Goal: Task Accomplishment & Management: Use online tool/utility

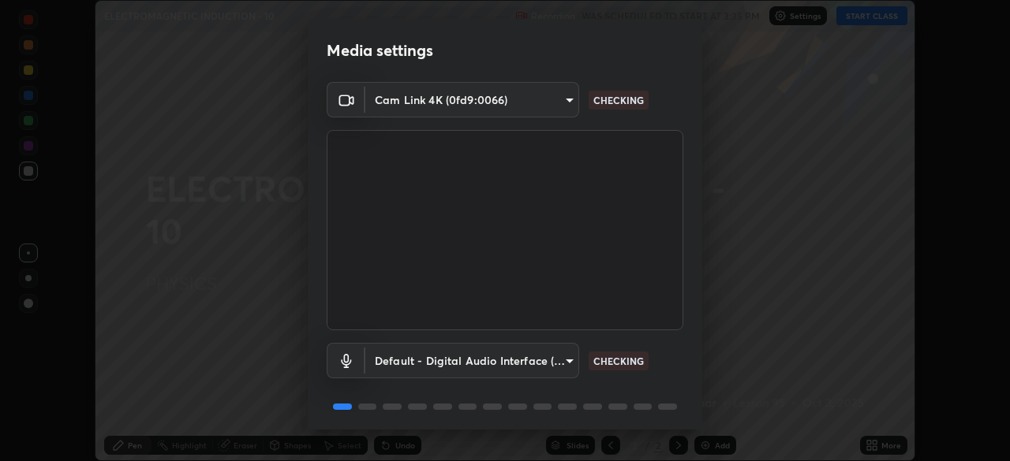
scroll to position [56, 0]
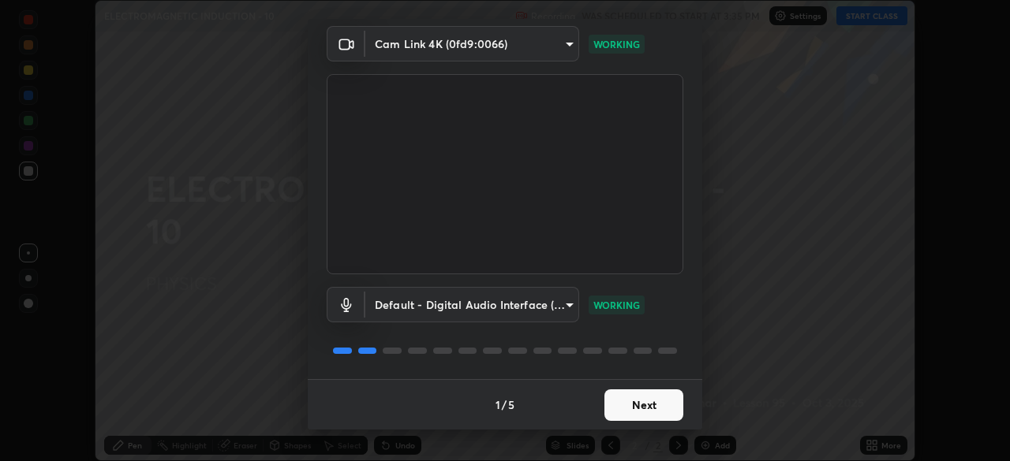
click at [640, 402] on button "Next" at bounding box center [643, 406] width 79 height 32
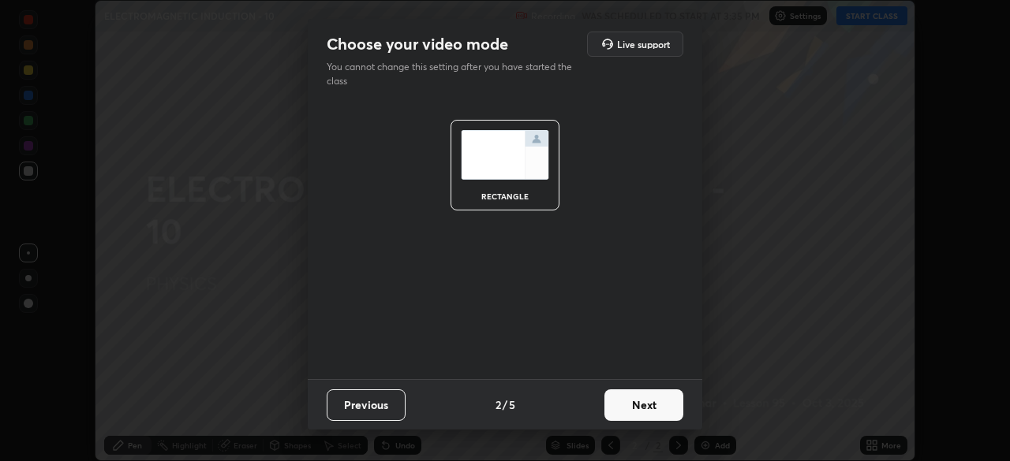
click at [647, 405] on button "Next" at bounding box center [643, 406] width 79 height 32
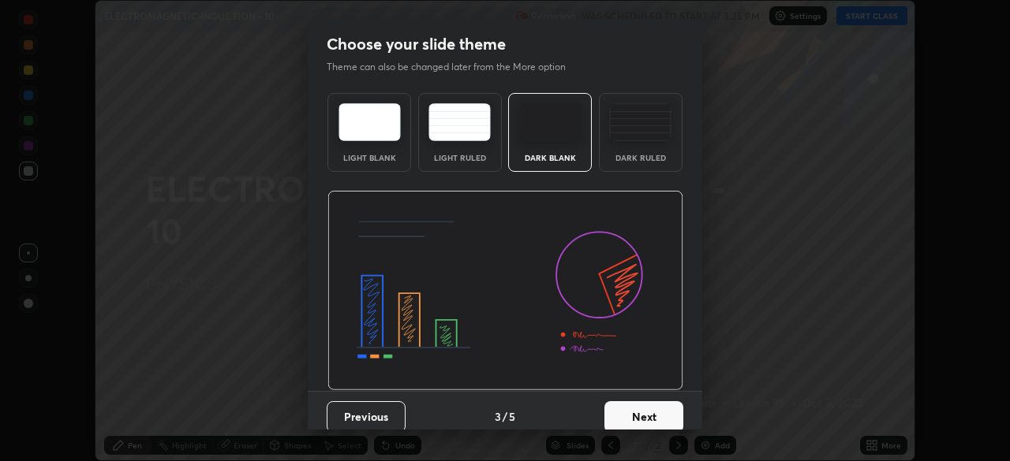
click at [644, 405] on button "Next" at bounding box center [643, 418] width 79 height 32
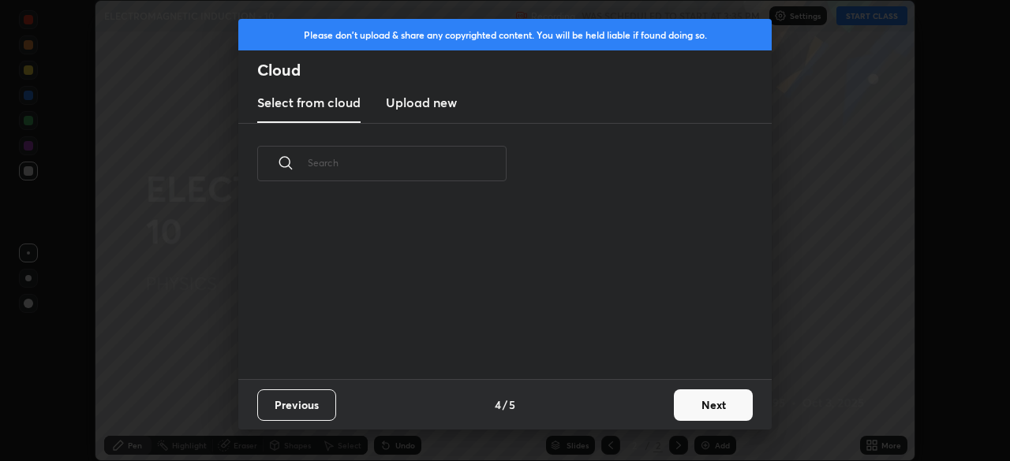
scroll to position [175, 506]
click at [456, 106] on h3 "Upload new" at bounding box center [421, 102] width 71 height 19
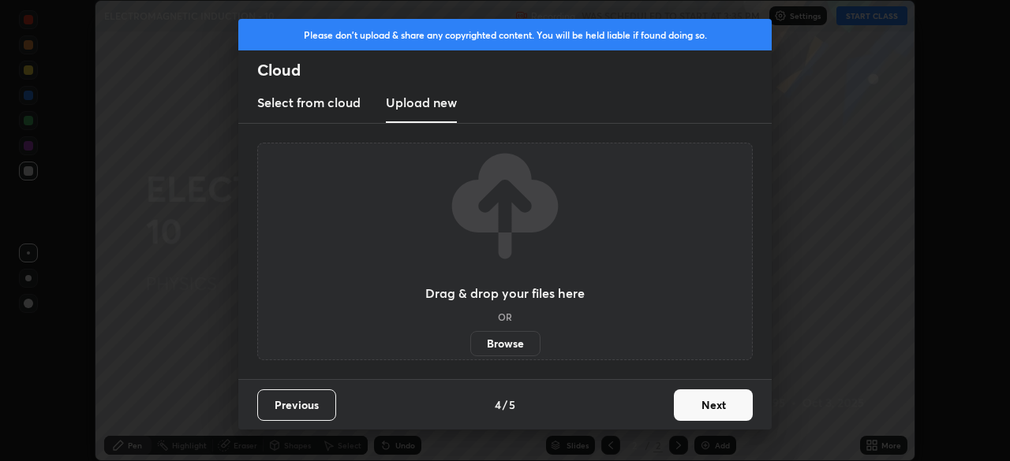
click at [520, 341] on label "Browse" at bounding box center [505, 343] width 70 height 25
click at [470, 341] on input "Browse" at bounding box center [470, 343] width 0 height 25
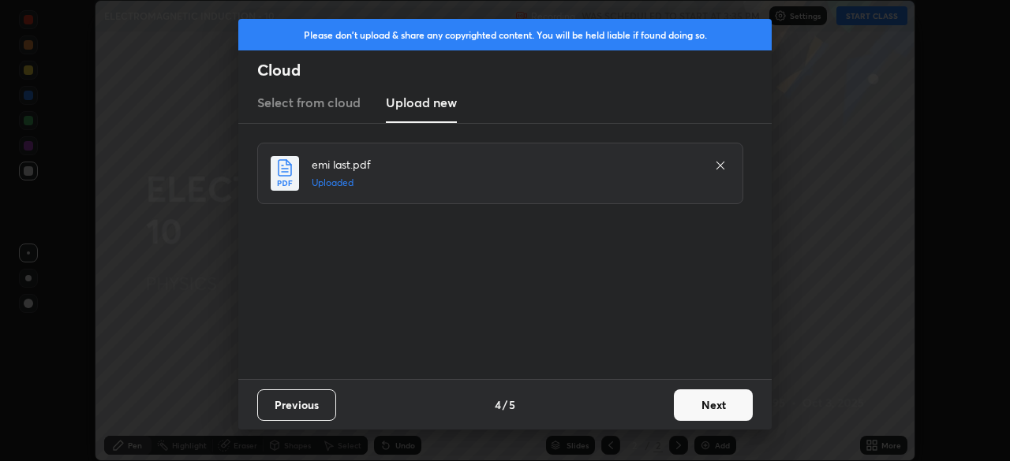
click at [703, 402] on button "Next" at bounding box center [713, 406] width 79 height 32
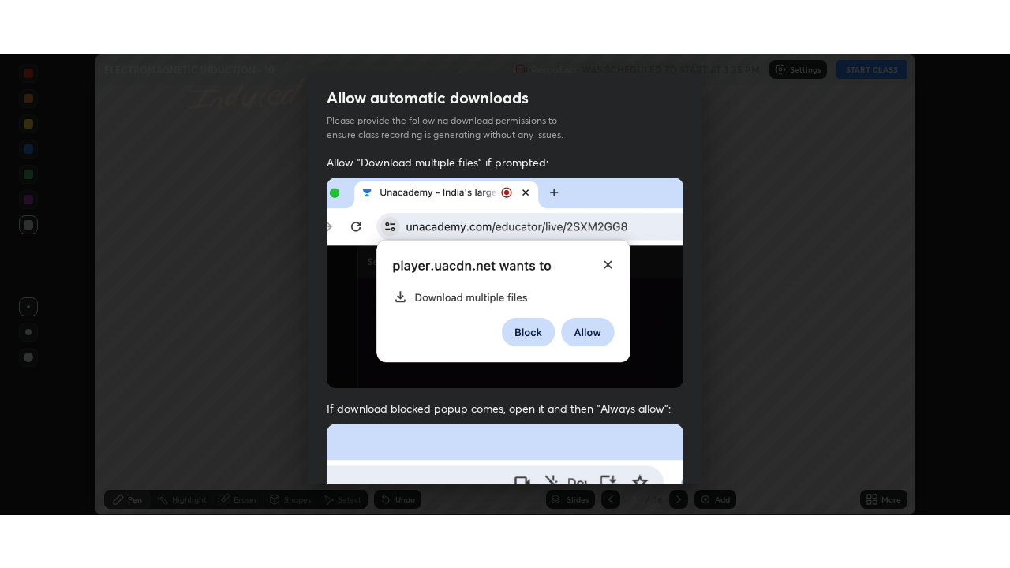
scroll to position [378, 0]
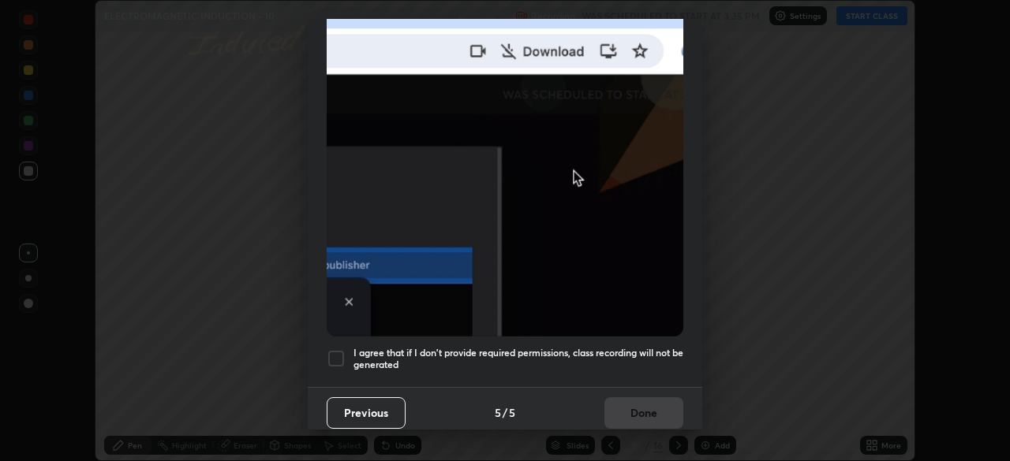
click at [552, 360] on h5 "I agree that if I don't provide required permissions, class recording will not …" at bounding box center [518, 359] width 330 height 24
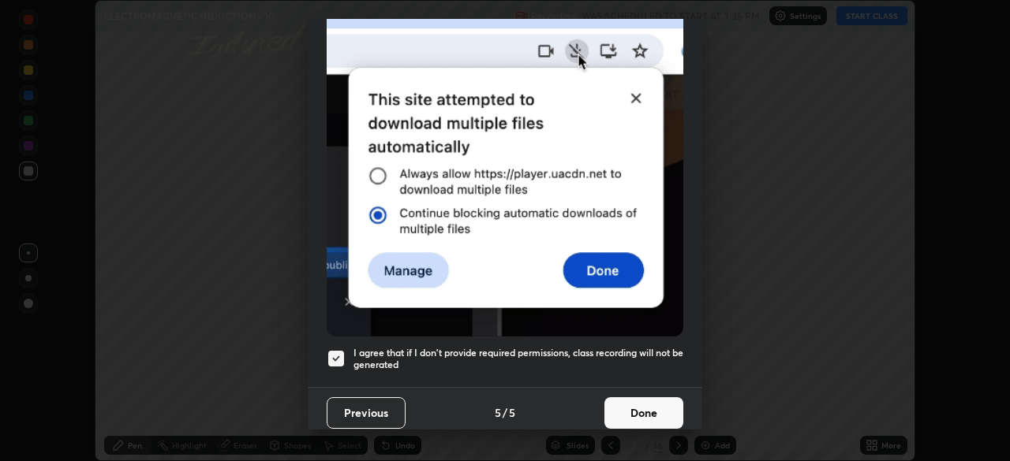
click at [604, 402] on button "Done" at bounding box center [643, 414] width 79 height 32
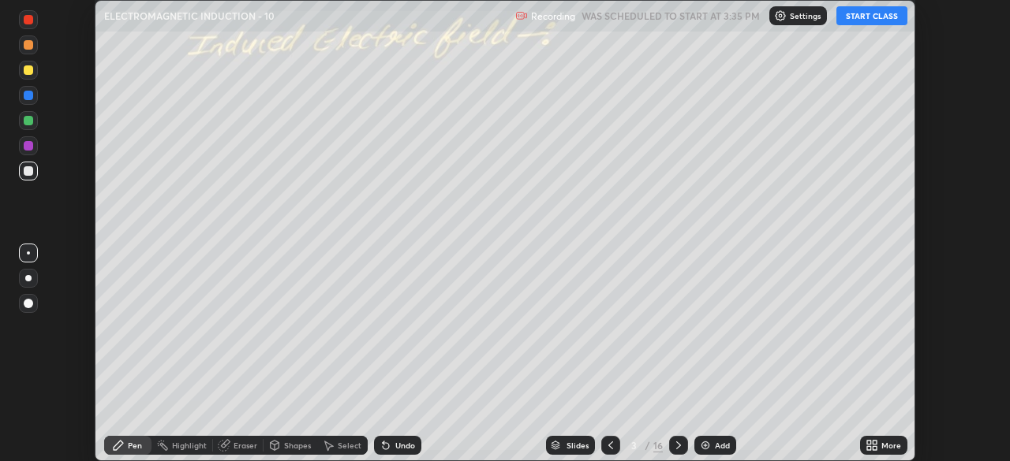
click at [679, 446] on icon at bounding box center [678, 445] width 13 height 13
click at [676, 446] on icon at bounding box center [678, 445] width 13 height 13
click at [676, 448] on icon at bounding box center [678, 446] width 5 height 8
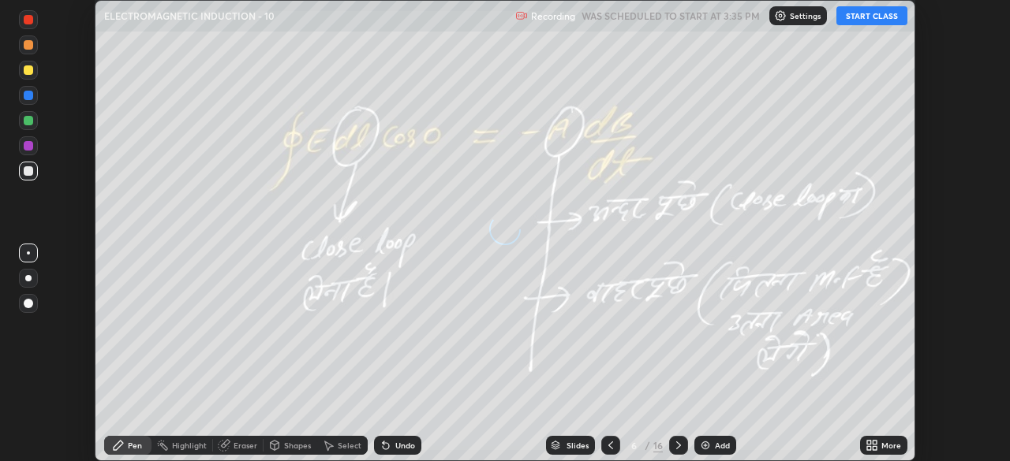
click at [676, 450] on icon at bounding box center [678, 445] width 13 height 13
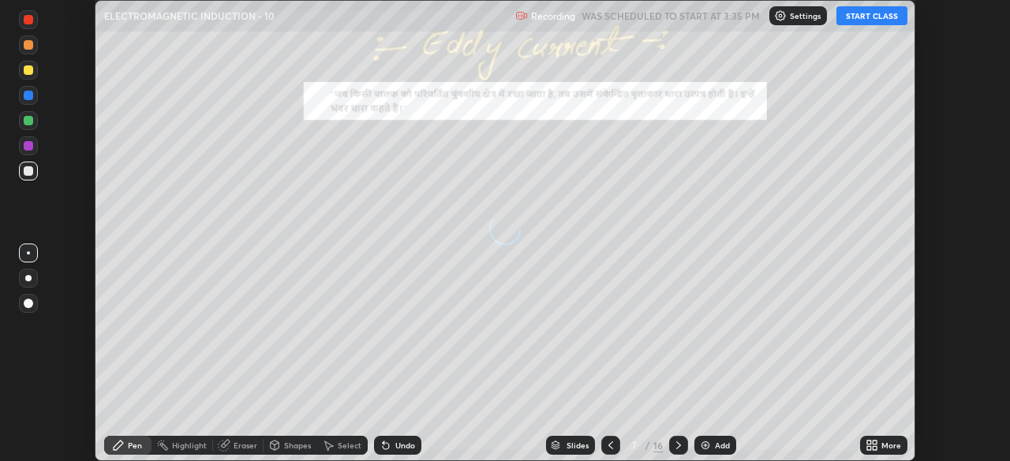
click at [678, 452] on div at bounding box center [678, 445] width 19 height 19
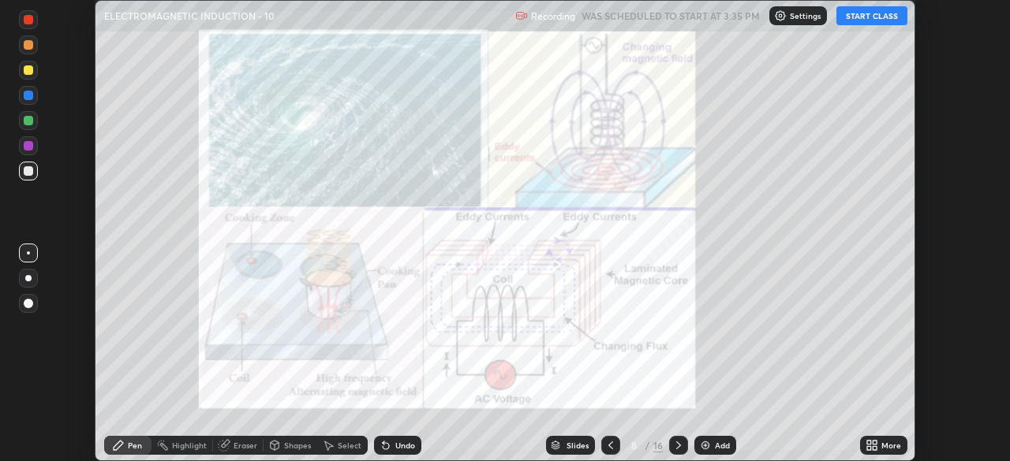
click at [676, 446] on icon at bounding box center [678, 445] width 13 height 13
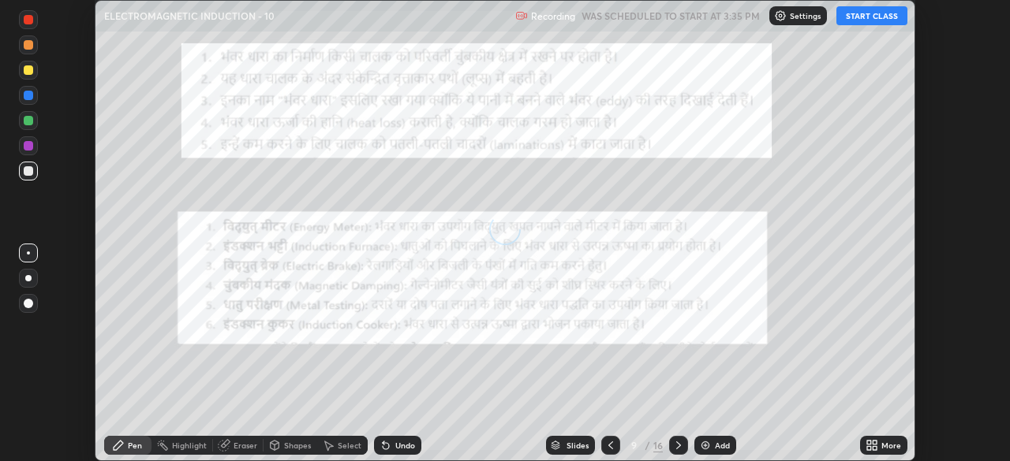
click at [675, 448] on icon at bounding box center [678, 445] width 13 height 13
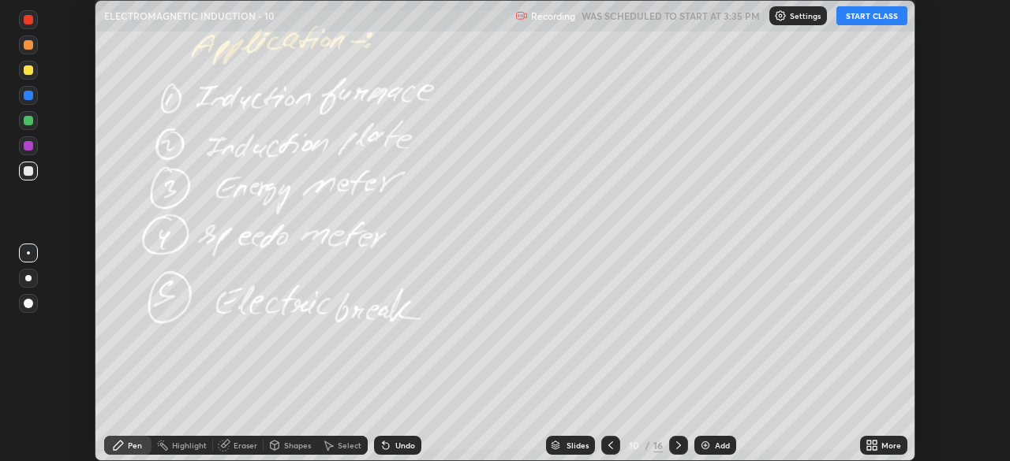
click at [675, 446] on icon at bounding box center [678, 445] width 13 height 13
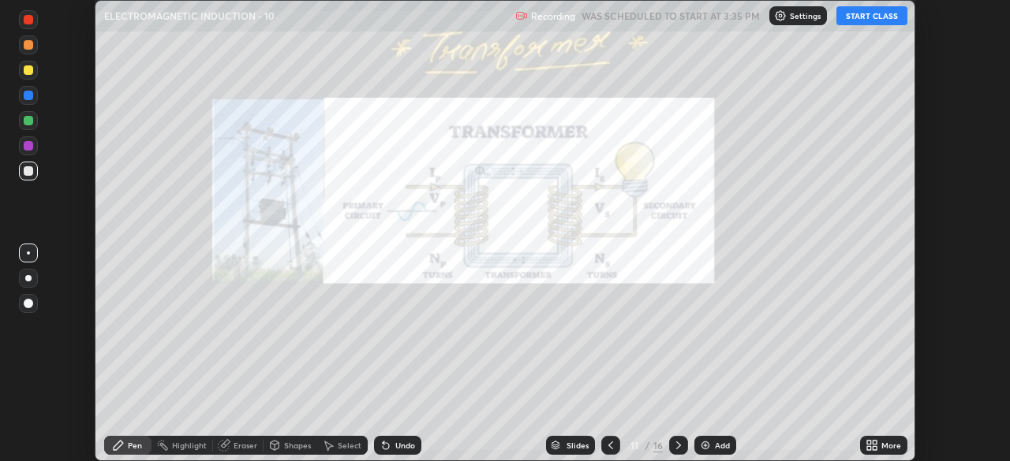
click at [609, 446] on icon at bounding box center [610, 445] width 13 height 13
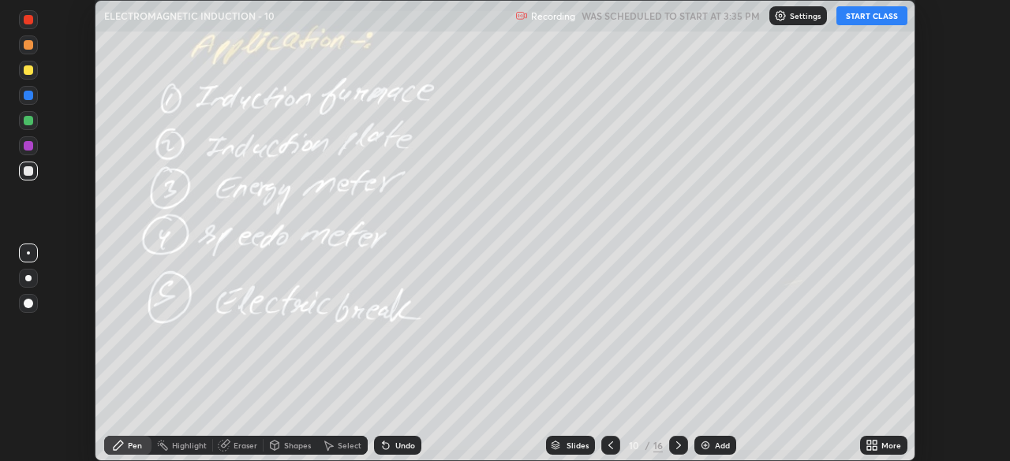
click at [710, 446] on div "Add" at bounding box center [715, 445] width 42 height 19
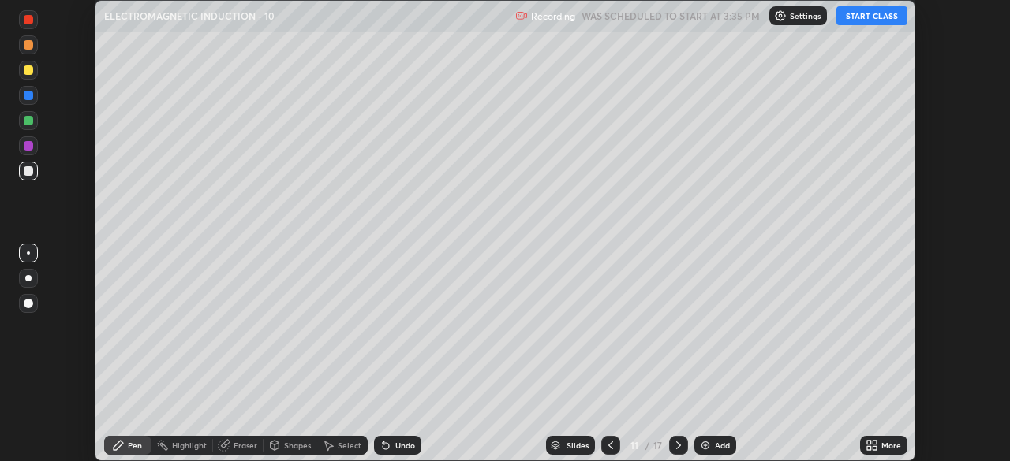
click at [876, 440] on icon at bounding box center [871, 445] width 13 height 13
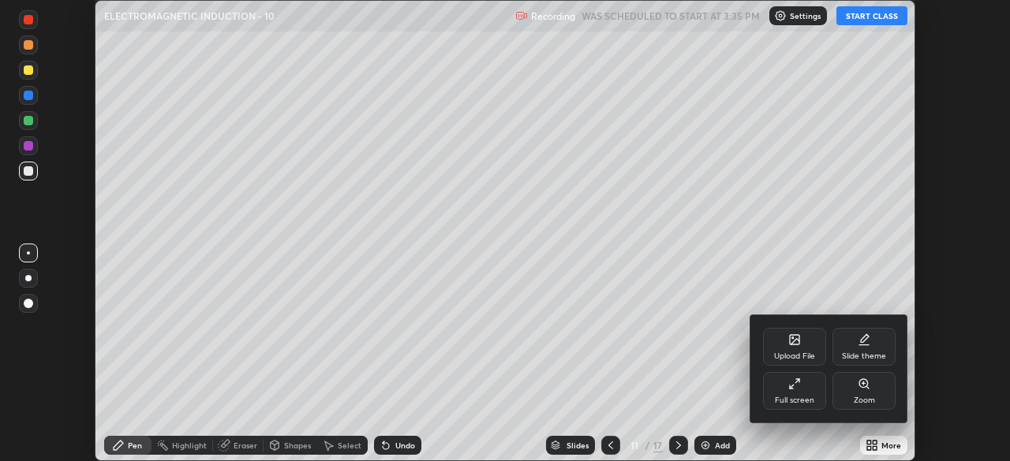
click at [805, 387] on div "Full screen" at bounding box center [794, 391] width 63 height 38
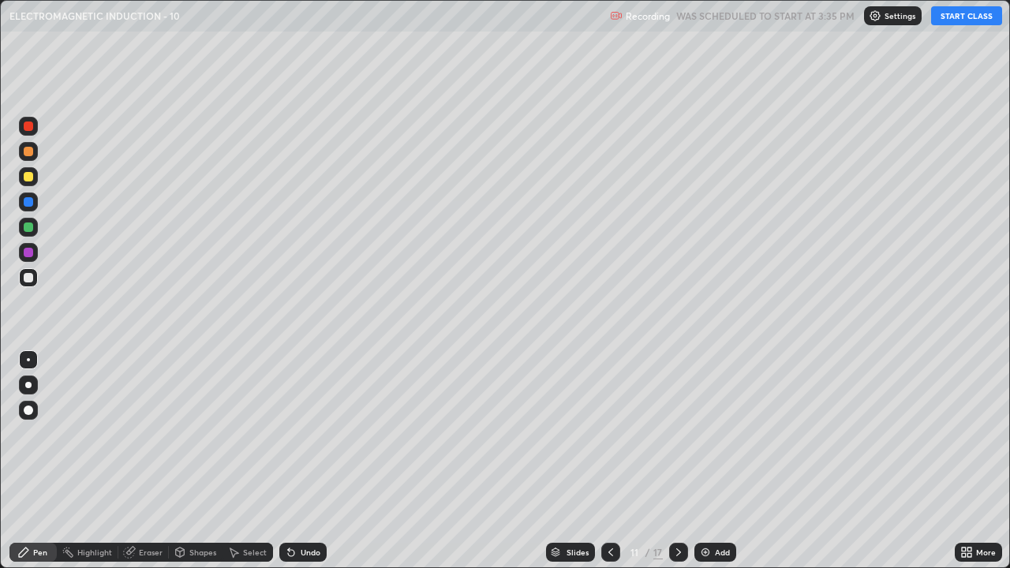
scroll to position [568, 1010]
click at [957, 20] on button "START CLASS" at bounding box center [966, 15] width 71 height 19
click at [36, 177] on div at bounding box center [28, 176] width 19 height 19
click at [676, 461] on icon at bounding box center [678, 552] width 5 height 8
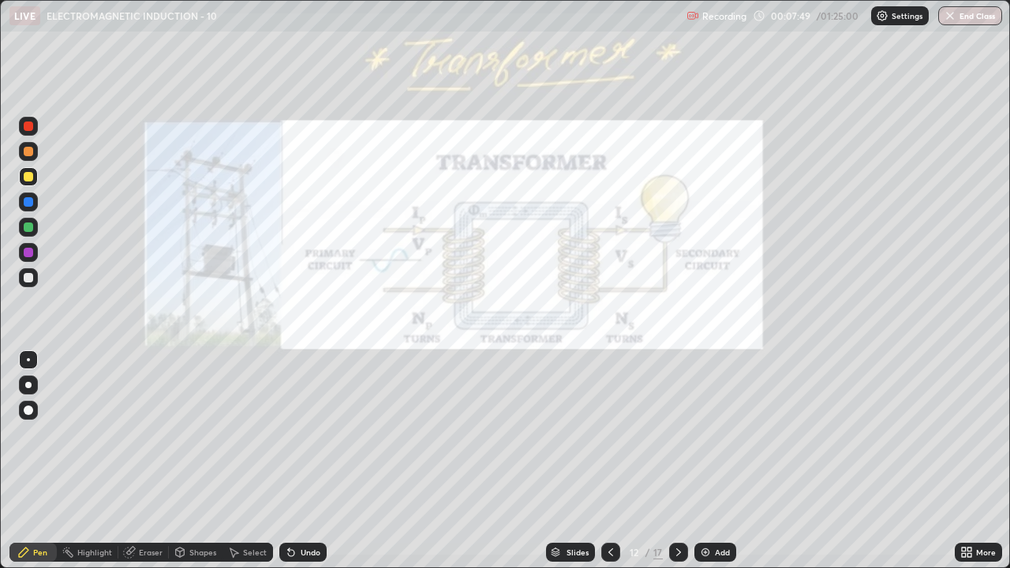
click at [28, 176] on div at bounding box center [28, 176] width 9 height 9
click at [30, 219] on div at bounding box center [28, 227] width 19 height 19
click at [294, 461] on icon at bounding box center [291, 552] width 13 height 13
click at [301, 461] on div "Undo" at bounding box center [311, 552] width 20 height 8
click at [28, 384] on div at bounding box center [28, 385] width 6 height 6
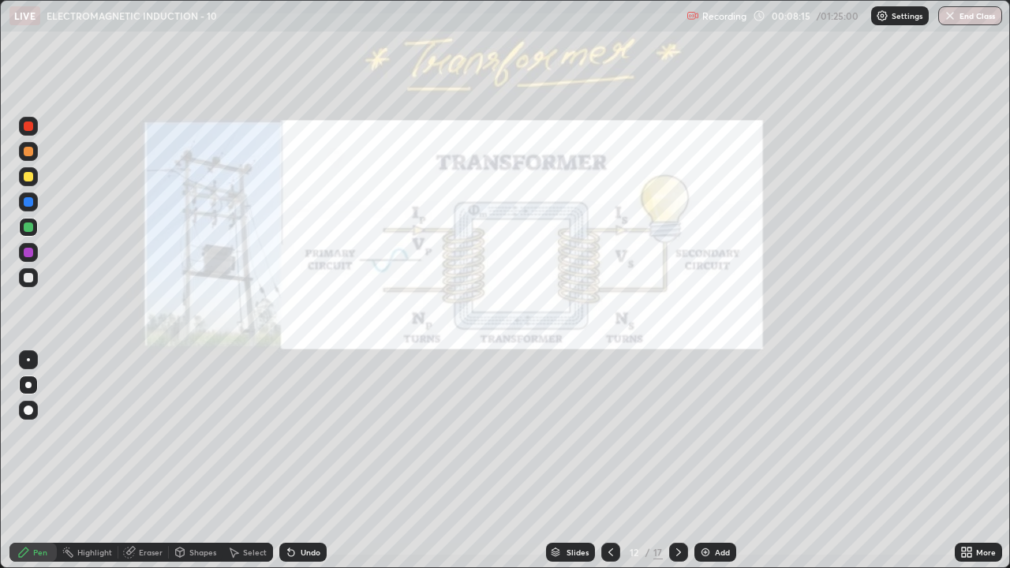
click at [30, 279] on div at bounding box center [28, 277] width 9 height 9
click at [31, 225] on div at bounding box center [28, 226] width 9 height 9
click at [31, 279] on div at bounding box center [28, 277] width 9 height 9
click at [27, 177] on div at bounding box center [28, 176] width 9 height 9
click at [308, 461] on div "Undo" at bounding box center [311, 552] width 20 height 8
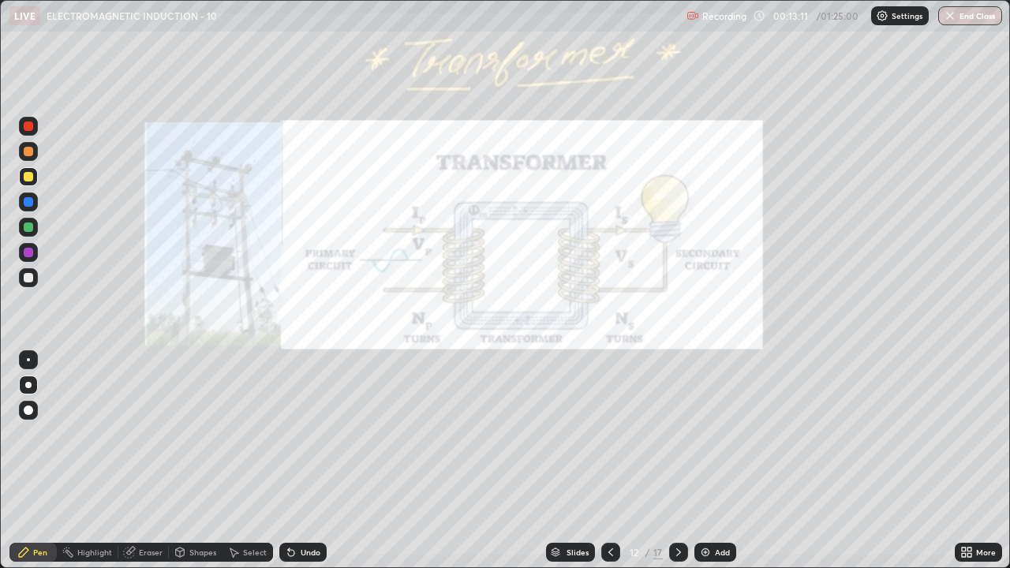
click at [312, 461] on div "Undo" at bounding box center [311, 552] width 20 height 8
click at [303, 461] on div "Undo" at bounding box center [311, 552] width 20 height 8
click at [301, 461] on div "Undo" at bounding box center [311, 552] width 20 height 8
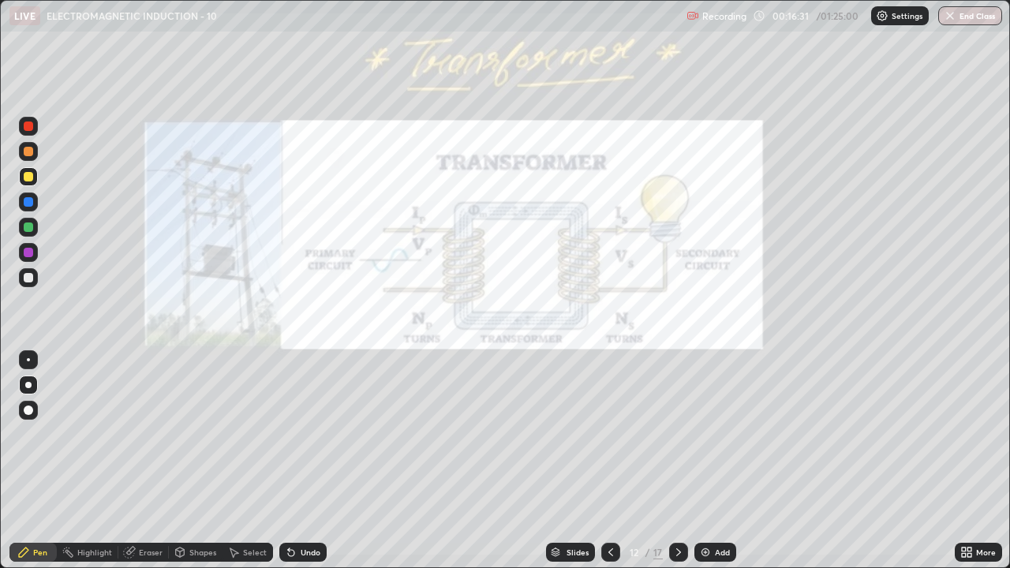
click at [301, 461] on div "Undo" at bounding box center [311, 552] width 20 height 8
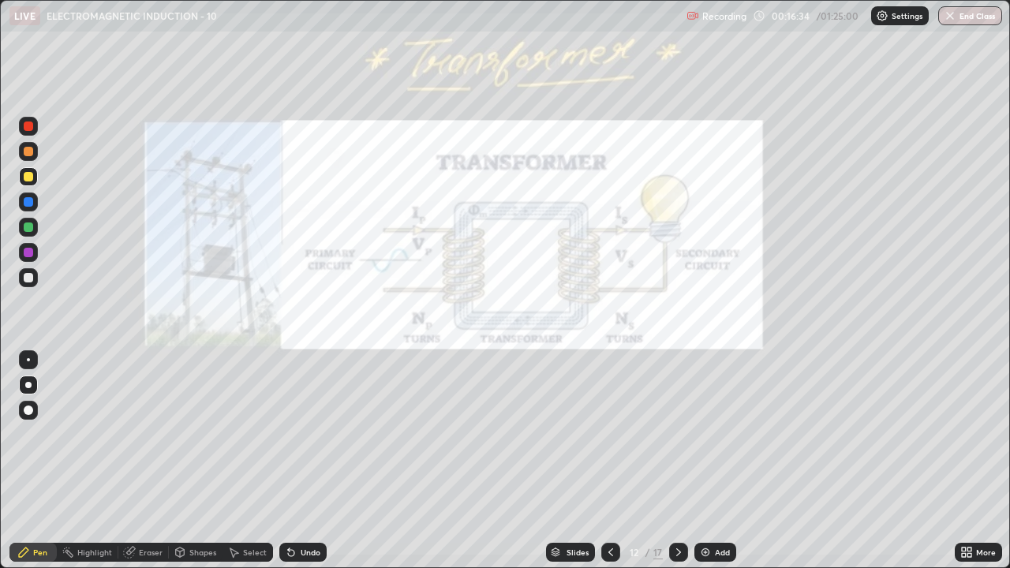
click at [677, 461] on icon at bounding box center [678, 552] width 13 height 13
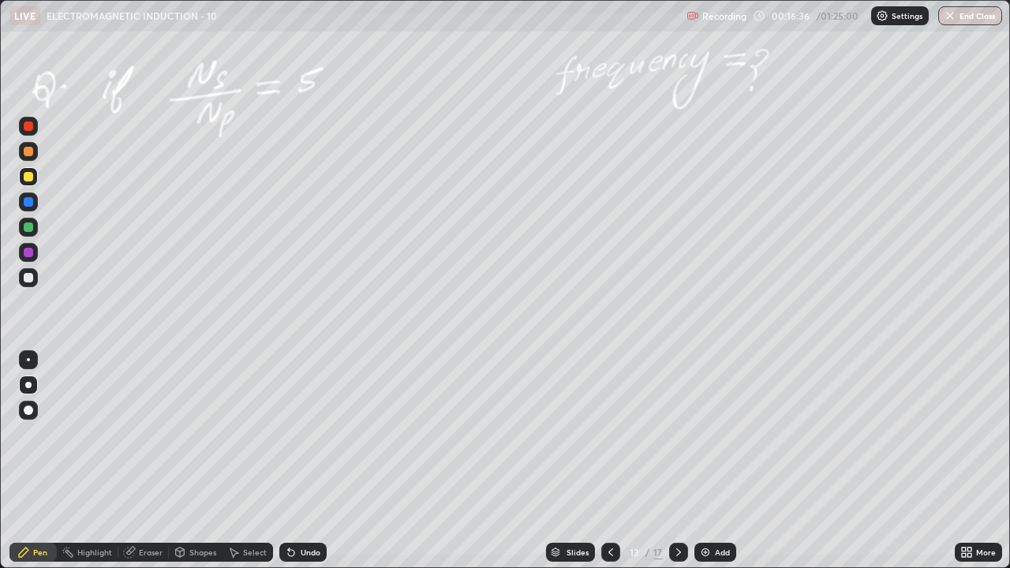
click at [608, 461] on icon at bounding box center [610, 552] width 13 height 13
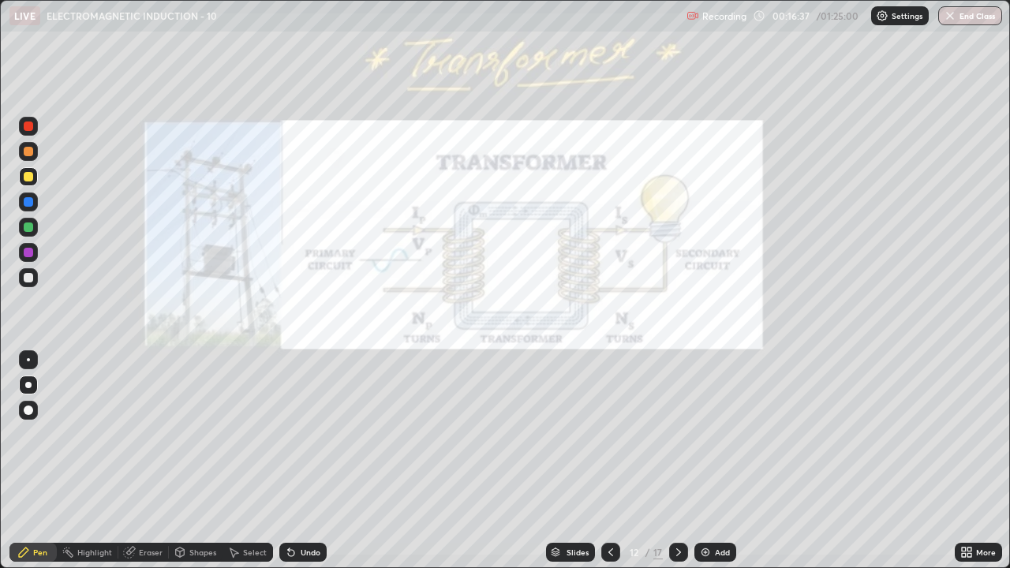
click at [718, 461] on div "Add" at bounding box center [715, 552] width 42 height 19
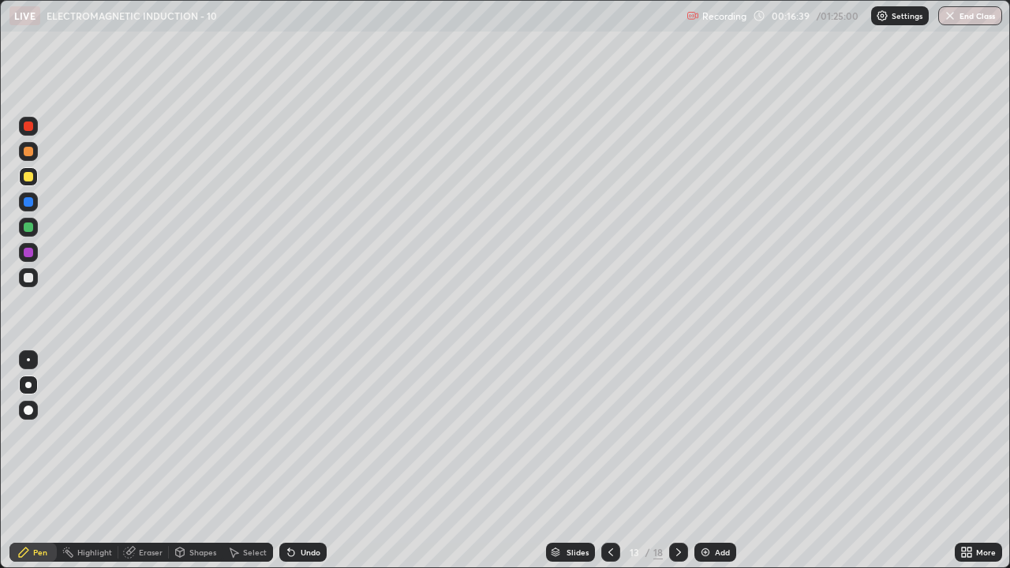
click at [31, 275] on div at bounding box center [28, 277] width 9 height 9
click at [31, 227] on div at bounding box center [28, 226] width 9 height 9
click at [30, 228] on div at bounding box center [28, 226] width 9 height 9
click at [29, 278] on div at bounding box center [28, 277] width 9 height 9
click at [26, 177] on div at bounding box center [28, 176] width 9 height 9
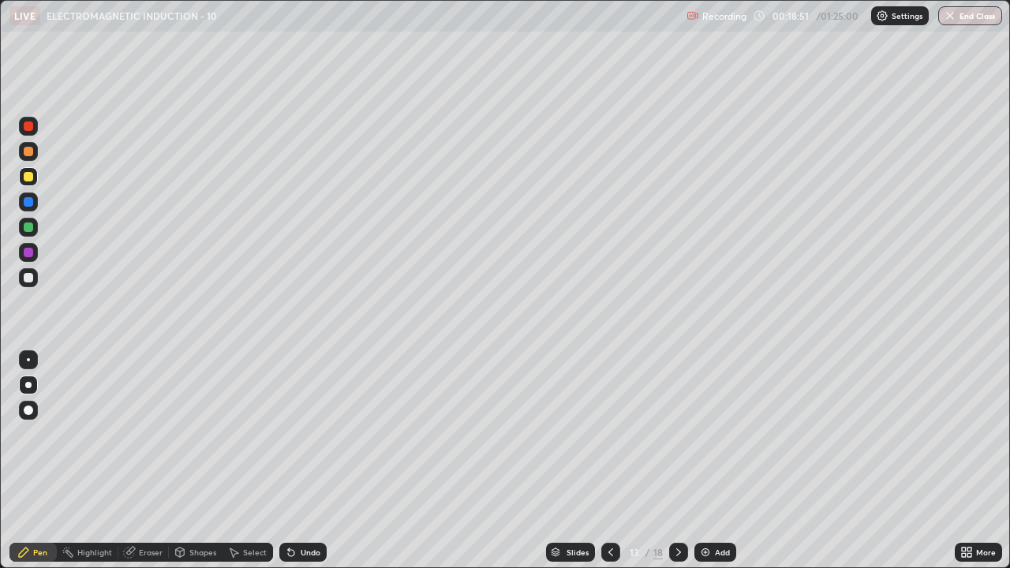
click at [29, 226] on div at bounding box center [28, 226] width 9 height 9
click at [609, 461] on icon at bounding box center [610, 552] width 13 height 13
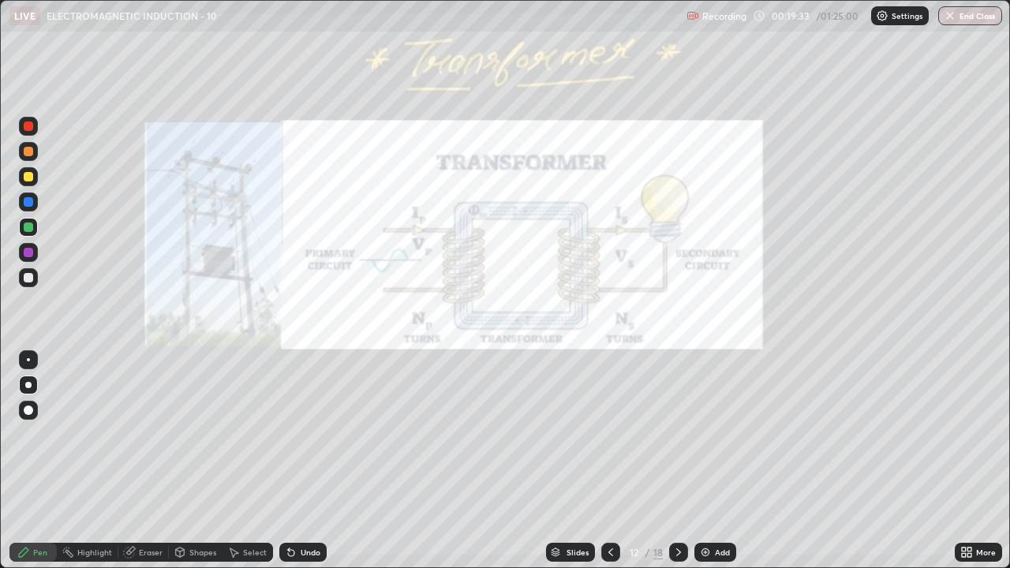
click at [676, 461] on icon at bounding box center [678, 552] width 5 height 8
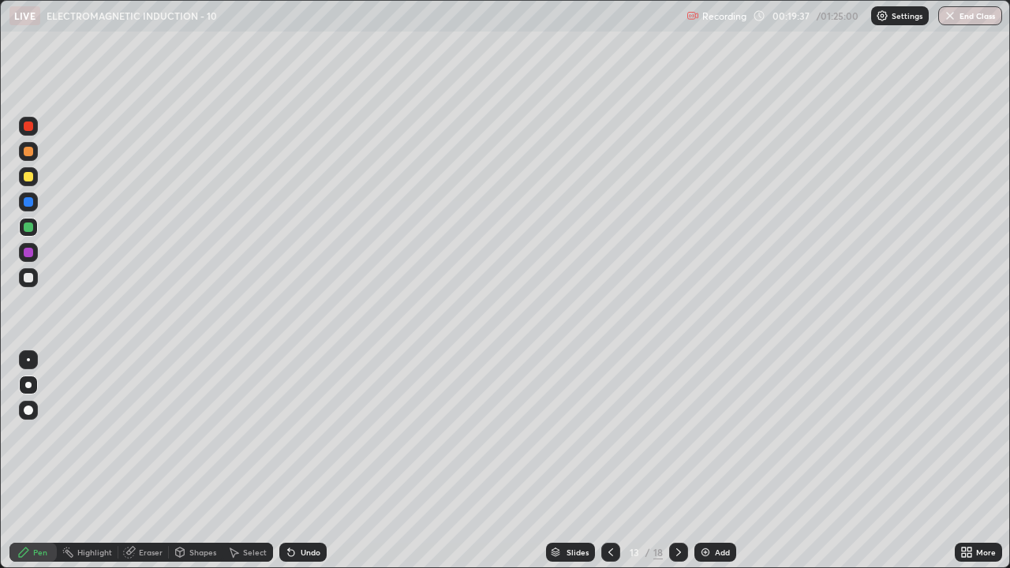
click at [288, 461] on icon at bounding box center [291, 553] width 6 height 6
click at [301, 461] on div "Undo" at bounding box center [311, 552] width 20 height 8
click at [28, 278] on div at bounding box center [28, 277] width 9 height 9
click at [31, 226] on div at bounding box center [28, 226] width 9 height 9
click at [293, 461] on icon at bounding box center [291, 552] width 13 height 13
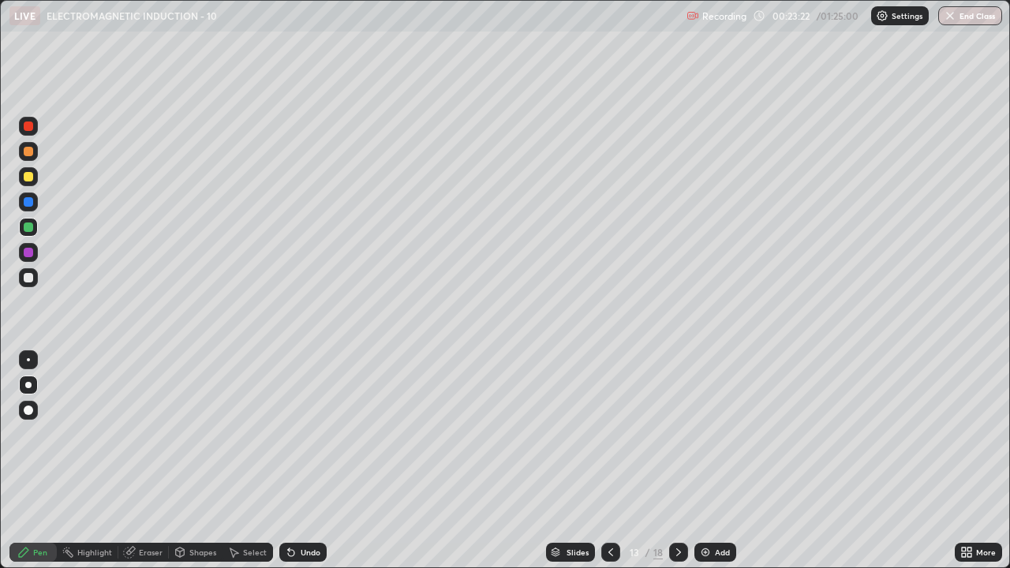
click at [301, 461] on div "Undo" at bounding box center [311, 552] width 20 height 8
click at [712, 461] on div "Add" at bounding box center [715, 552] width 42 height 19
click at [26, 179] on div at bounding box center [28, 176] width 9 height 9
click at [31, 229] on div at bounding box center [28, 226] width 9 height 9
click at [28, 275] on div at bounding box center [28, 277] width 9 height 9
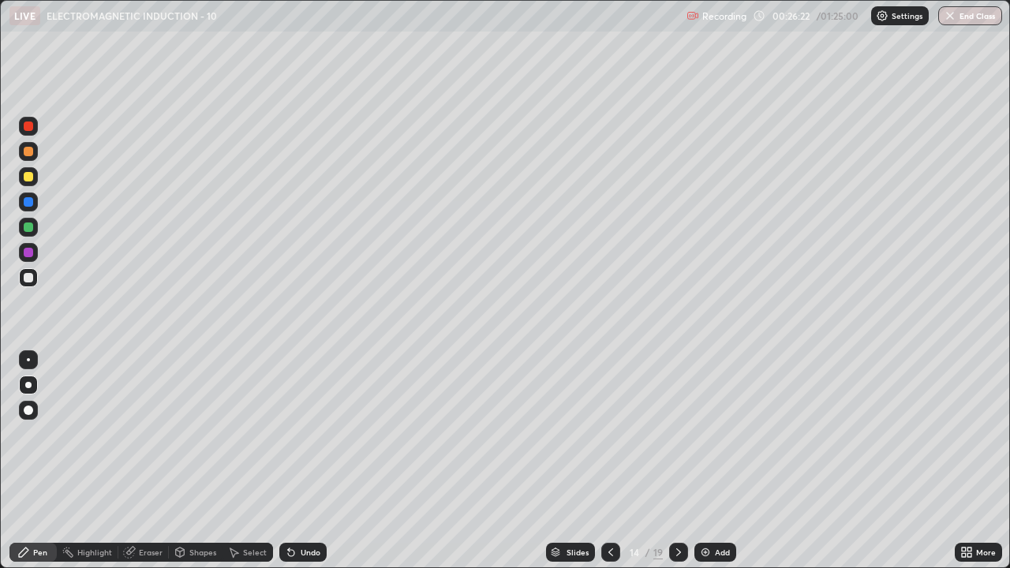
click at [31, 178] on div at bounding box center [28, 176] width 9 height 9
click at [29, 277] on div at bounding box center [28, 277] width 9 height 9
click at [30, 174] on div at bounding box center [28, 176] width 9 height 9
click at [30, 278] on div at bounding box center [28, 277] width 9 height 9
click at [28, 178] on div at bounding box center [28, 176] width 9 height 9
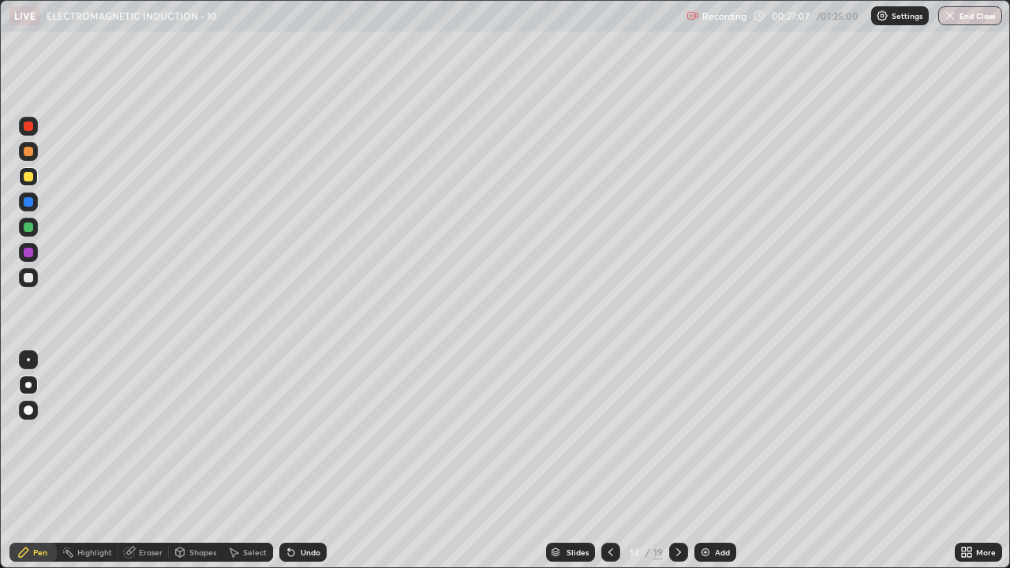
click at [192, 461] on div "Shapes" at bounding box center [196, 552] width 54 height 19
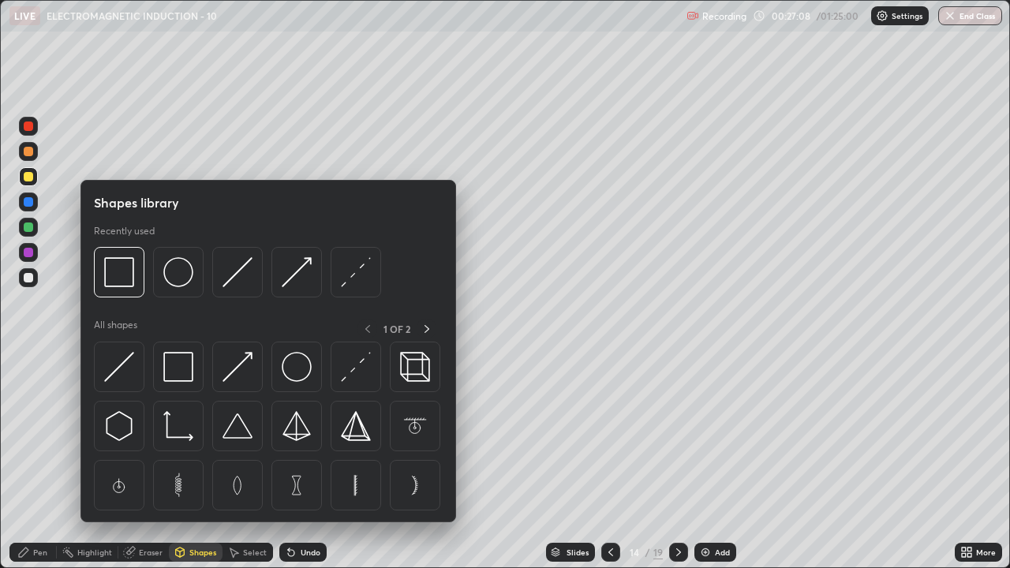
click at [296, 461] on div "Undo" at bounding box center [302, 552] width 47 height 19
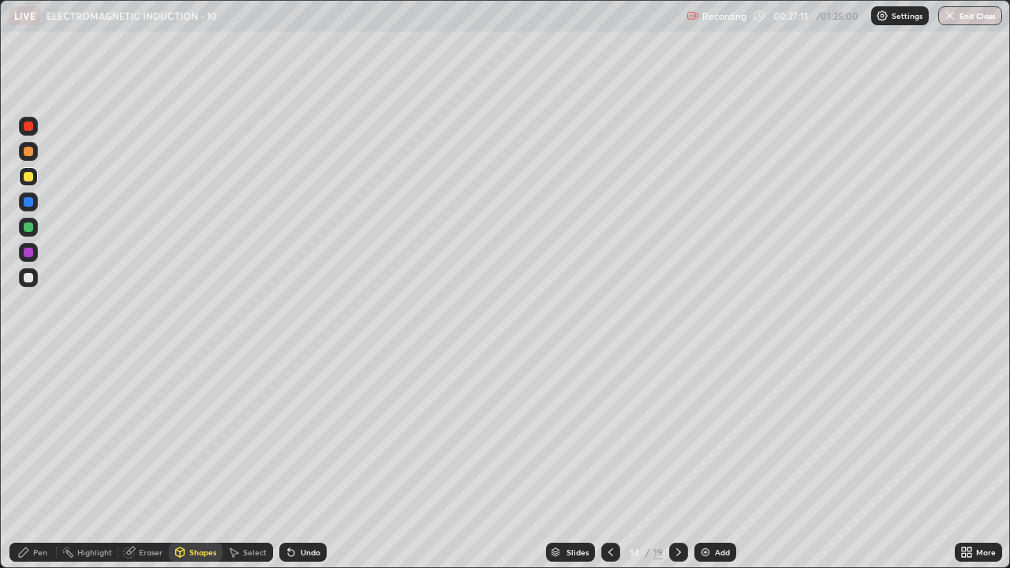
click at [40, 461] on div "Pen" at bounding box center [40, 552] width 14 height 8
click at [28, 278] on div at bounding box center [28, 277] width 9 height 9
click at [284, 461] on div "Undo" at bounding box center [300, 552] width 54 height 32
click at [281, 461] on div "Undo" at bounding box center [300, 552] width 54 height 32
click at [700, 461] on img at bounding box center [705, 552] width 13 height 13
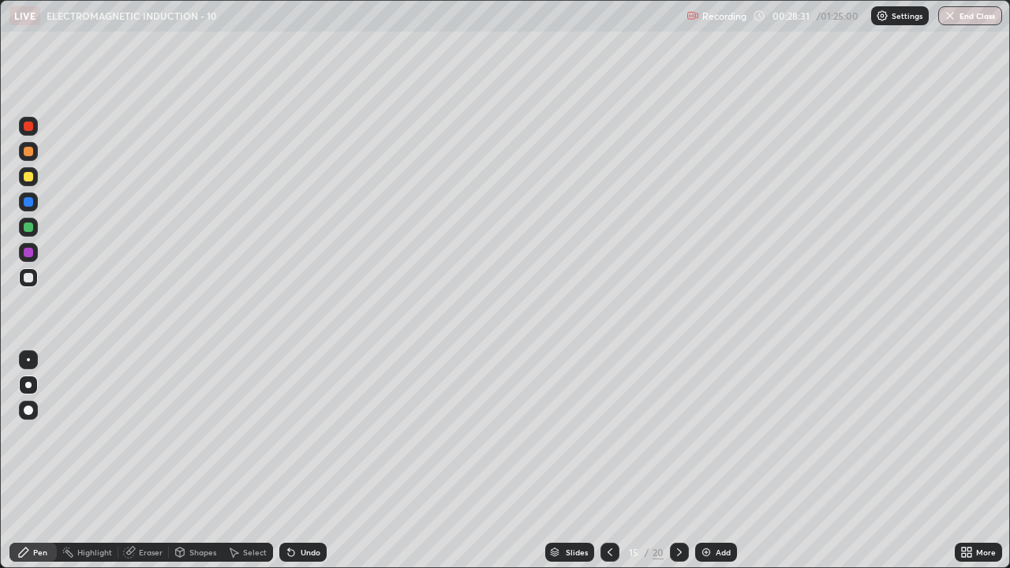
click at [315, 461] on div "Undo" at bounding box center [311, 552] width 20 height 8
click at [310, 461] on div "Undo" at bounding box center [311, 552] width 20 height 8
click at [311, 461] on div "Undo" at bounding box center [311, 552] width 20 height 8
click at [308, 461] on div "Undo" at bounding box center [311, 552] width 20 height 8
click at [309, 461] on div "Undo" at bounding box center [311, 552] width 20 height 8
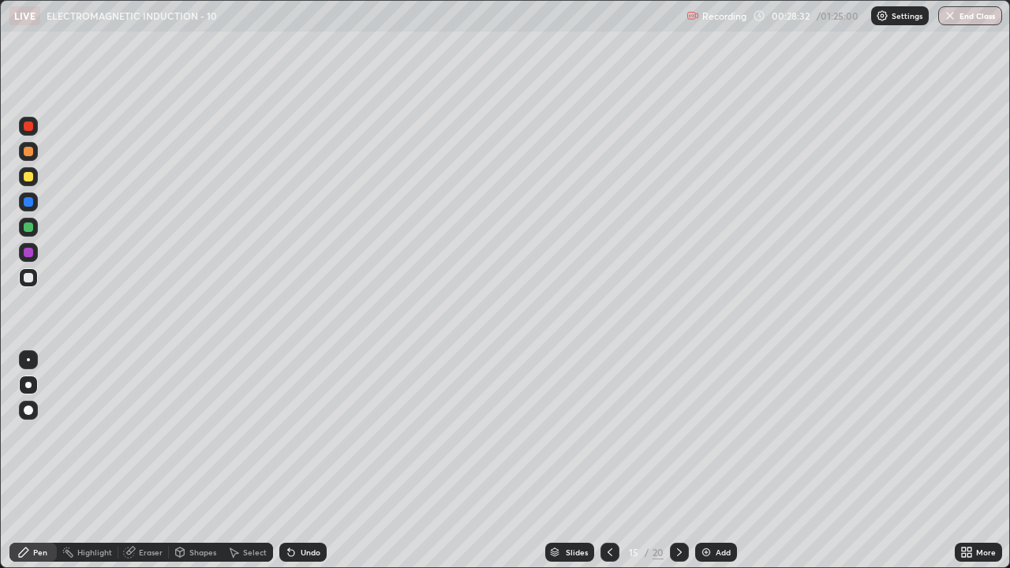
click at [308, 461] on div "Undo" at bounding box center [311, 552] width 20 height 8
click at [305, 461] on div "Undo" at bounding box center [311, 552] width 20 height 8
click at [303, 461] on div "Undo" at bounding box center [311, 552] width 20 height 8
click at [27, 177] on div at bounding box center [28, 176] width 9 height 9
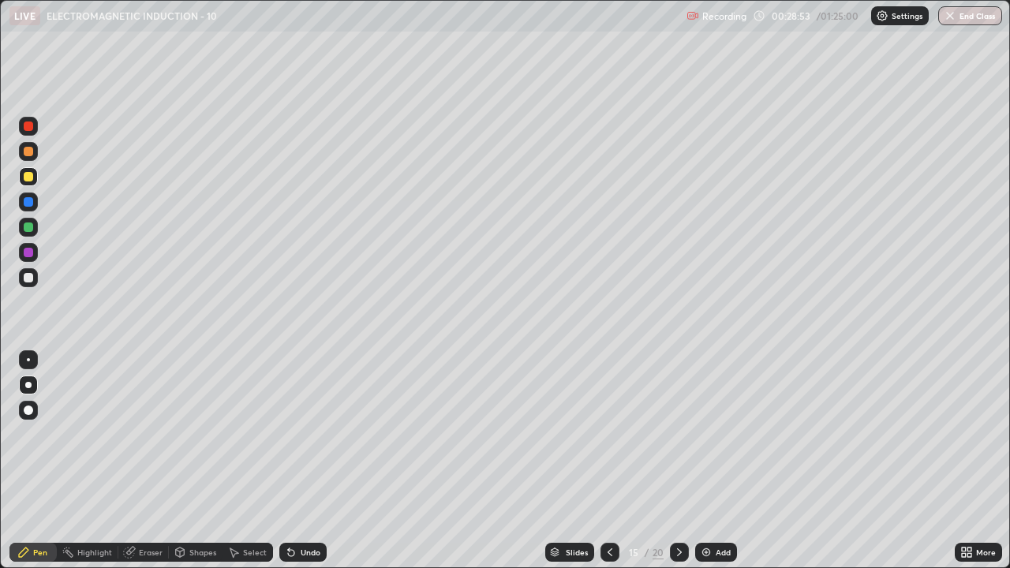
click at [26, 275] on div at bounding box center [28, 277] width 9 height 9
click at [608, 461] on icon at bounding box center [609, 552] width 13 height 13
click at [677, 461] on icon at bounding box center [679, 552] width 13 height 13
click at [708, 461] on img at bounding box center [706, 552] width 13 height 13
click at [29, 178] on div at bounding box center [28, 176] width 9 height 9
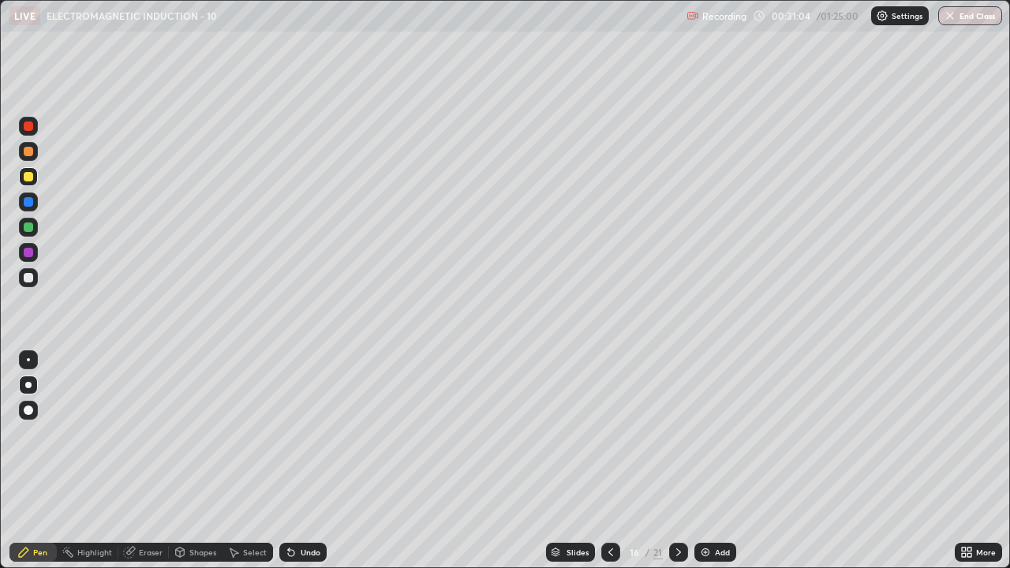
click at [32, 275] on div at bounding box center [28, 277] width 9 height 9
click at [311, 461] on div "Undo" at bounding box center [311, 552] width 20 height 8
click at [310, 461] on div "Undo" at bounding box center [311, 552] width 20 height 8
click at [311, 461] on div "Undo" at bounding box center [311, 552] width 20 height 8
click at [310, 461] on div "Undo" at bounding box center [311, 552] width 20 height 8
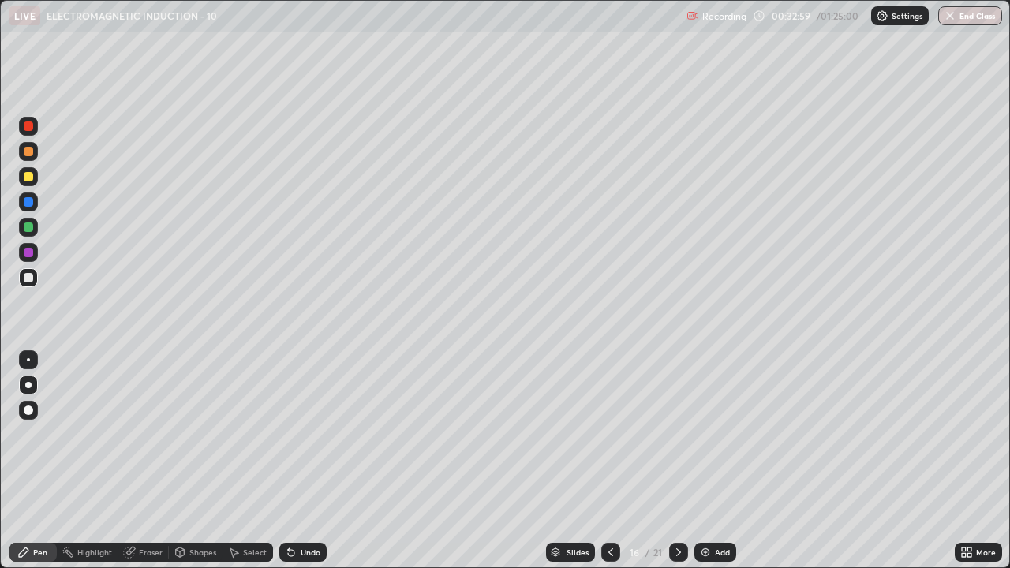
click at [28, 177] on div at bounding box center [28, 176] width 9 height 9
click at [30, 278] on div at bounding box center [28, 277] width 9 height 9
click at [153, 461] on div "Eraser" at bounding box center [151, 552] width 24 height 8
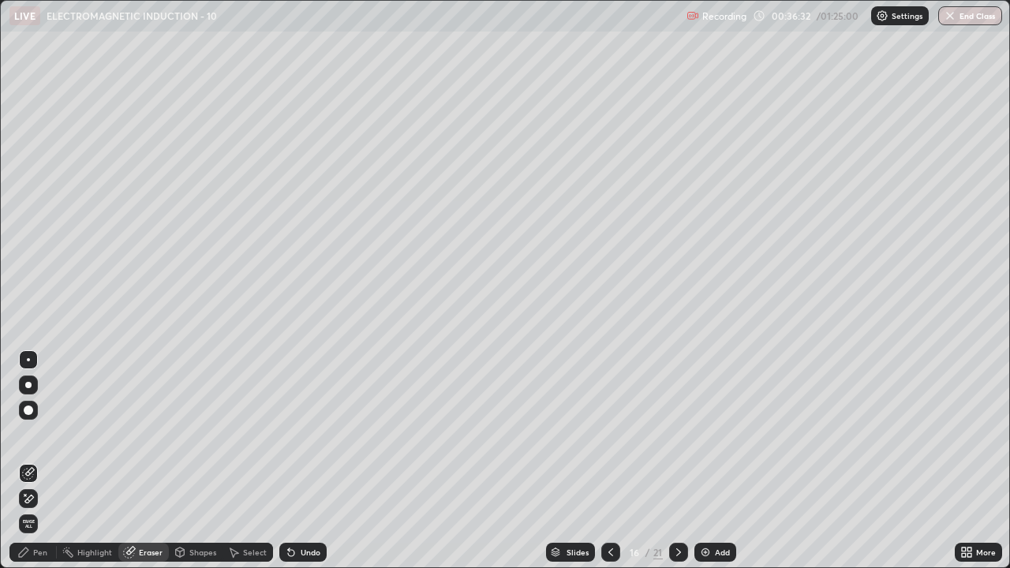
click at [43, 461] on div "Pen" at bounding box center [32, 552] width 47 height 19
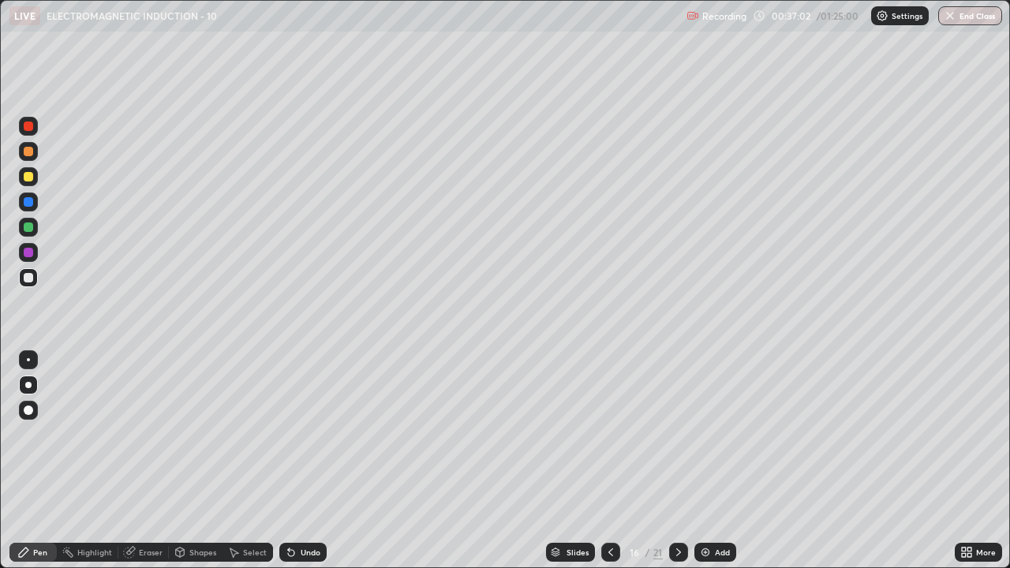
click at [684, 461] on div at bounding box center [678, 552] width 19 height 19
click at [607, 461] on icon at bounding box center [610, 552] width 13 height 13
click at [704, 461] on img at bounding box center [705, 552] width 13 height 13
click at [31, 177] on div at bounding box center [28, 176] width 9 height 9
click at [28, 279] on div at bounding box center [28, 277] width 9 height 9
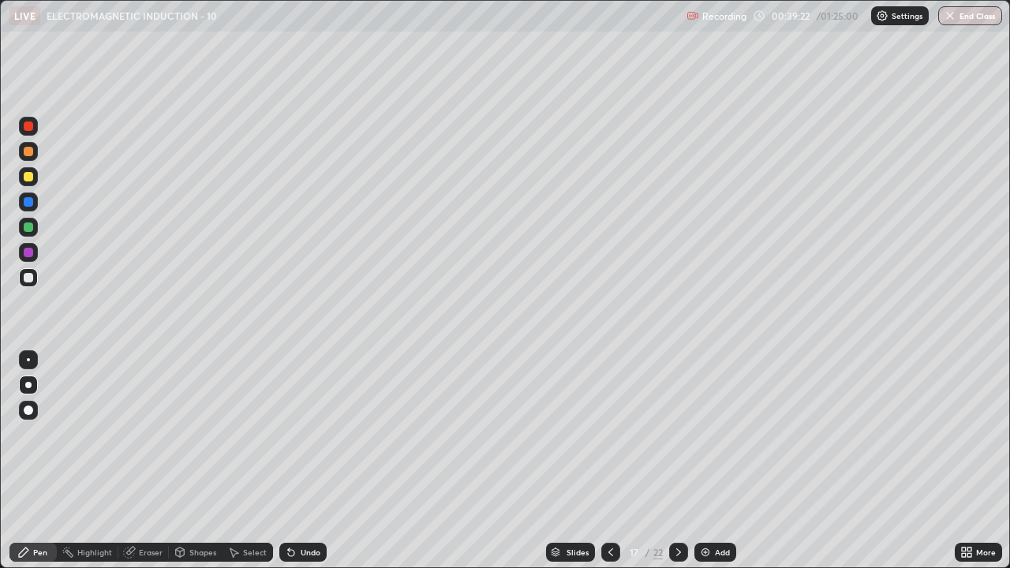
click at [303, 461] on div "Undo" at bounding box center [311, 552] width 20 height 8
click at [32, 219] on div at bounding box center [28, 227] width 19 height 19
click at [305, 461] on div "Undo" at bounding box center [311, 552] width 20 height 8
click at [301, 461] on div "Undo" at bounding box center [311, 552] width 20 height 8
click at [676, 461] on icon at bounding box center [678, 552] width 13 height 13
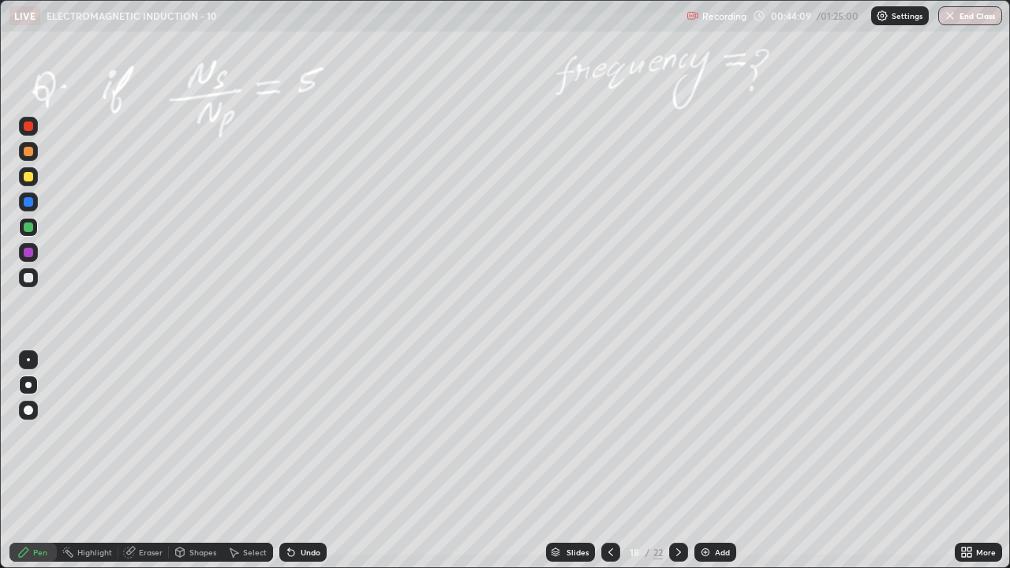
click at [677, 461] on icon at bounding box center [678, 552] width 13 height 13
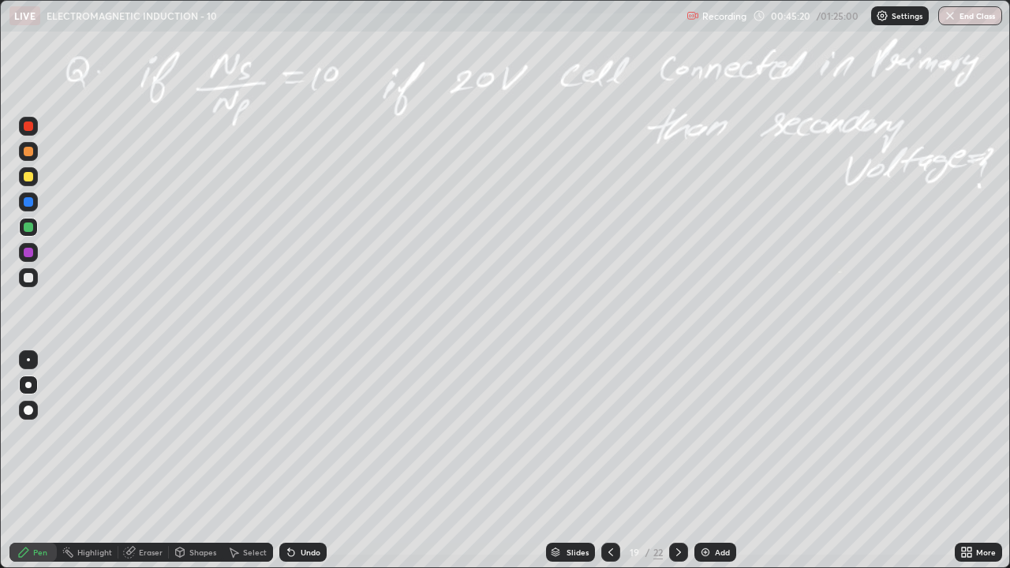
click at [678, 461] on icon at bounding box center [678, 552] width 13 height 13
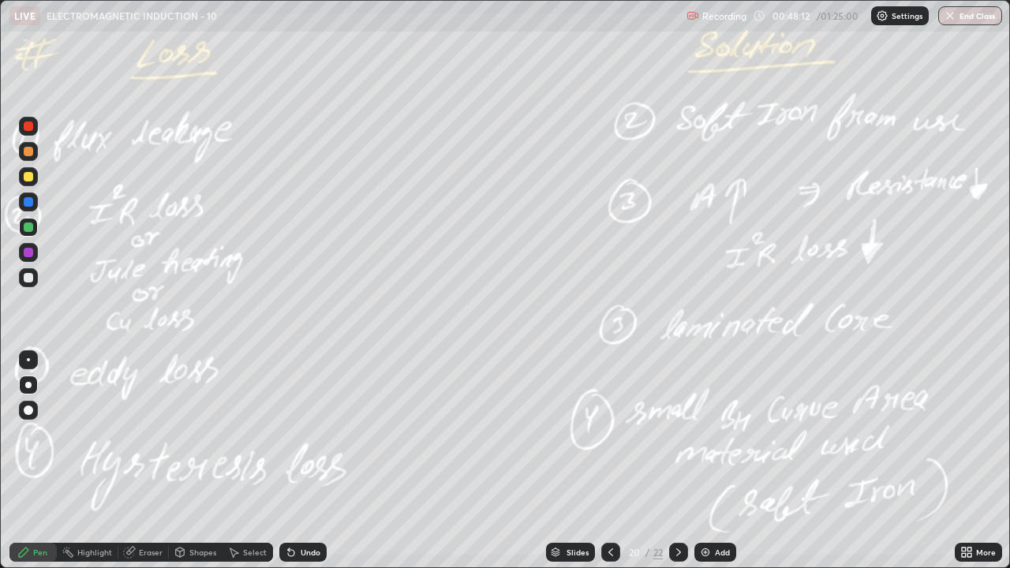
click at [608, 461] on icon at bounding box center [610, 552] width 5 height 8
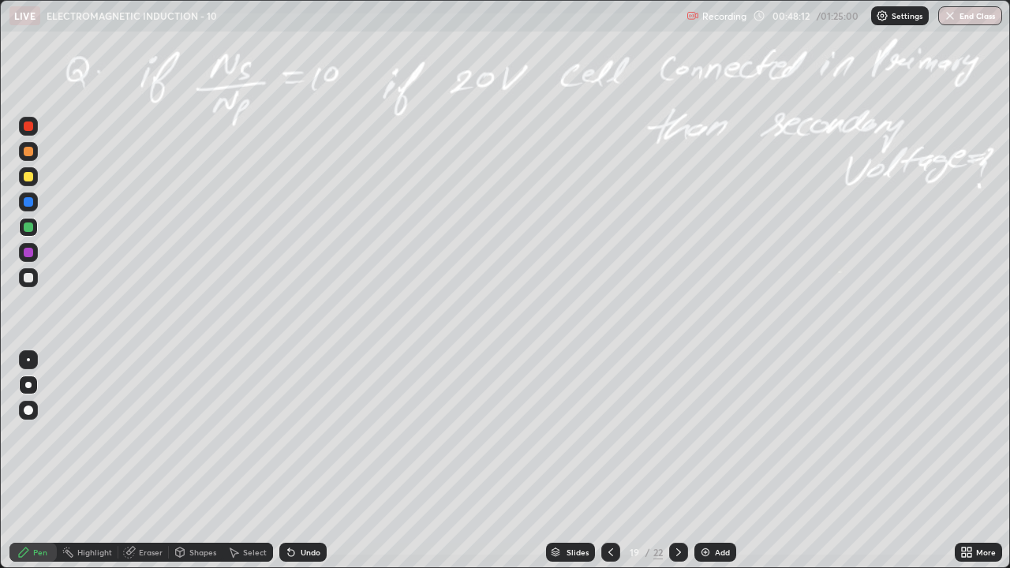
click at [709, 461] on img at bounding box center [705, 552] width 13 height 13
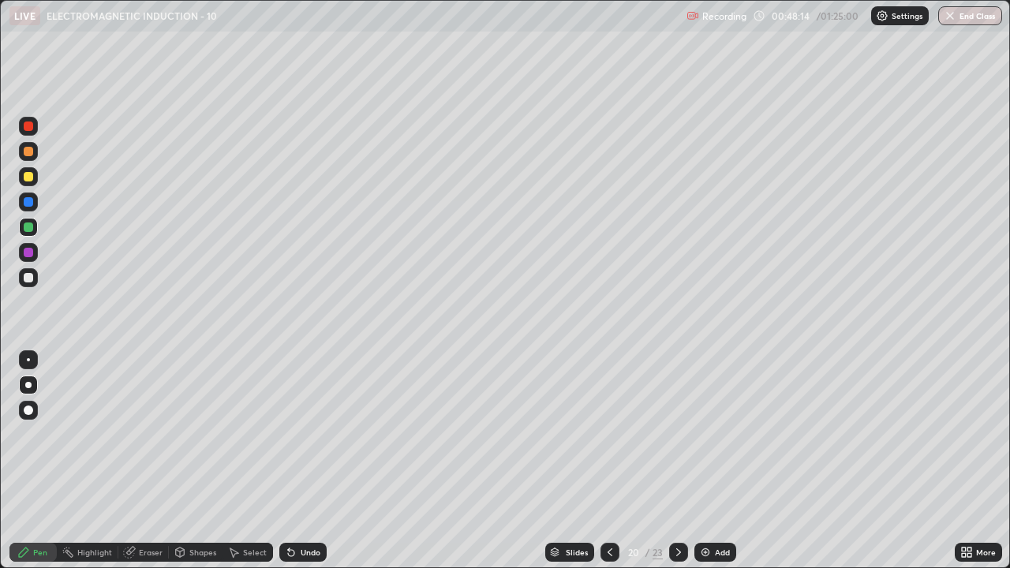
click at [31, 177] on div at bounding box center [28, 176] width 9 height 9
click at [32, 282] on div at bounding box center [28, 277] width 9 height 9
click at [308, 461] on div "Undo" at bounding box center [302, 552] width 47 height 19
click at [675, 461] on icon at bounding box center [678, 552] width 13 height 13
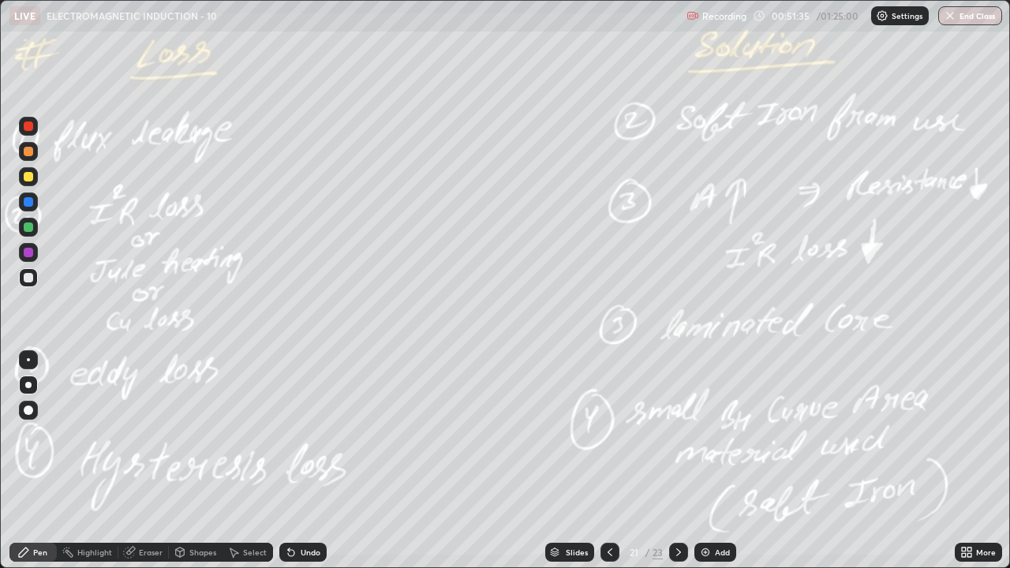
click at [609, 461] on icon at bounding box center [609, 552] width 13 height 13
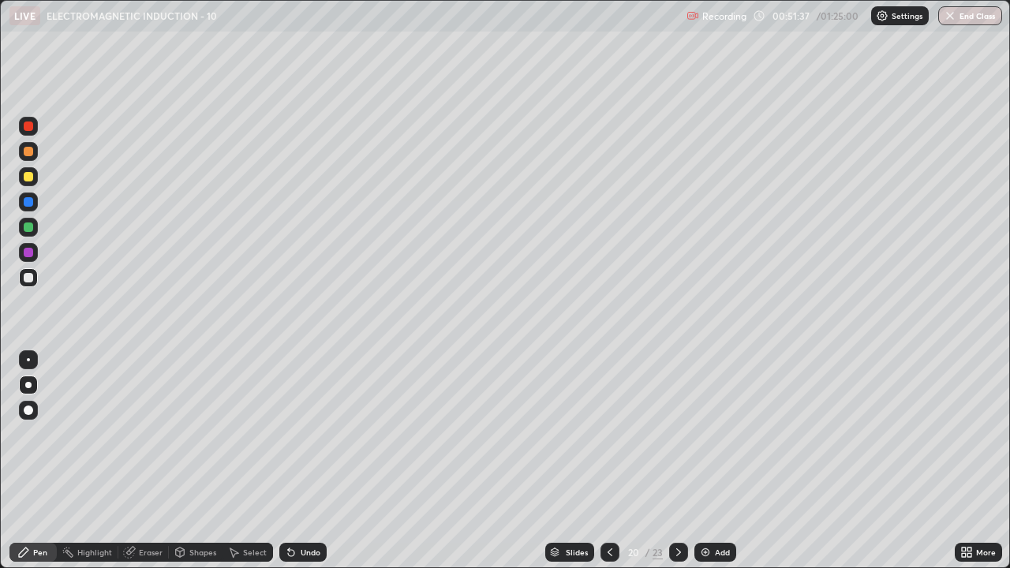
click at [704, 461] on img at bounding box center [705, 552] width 13 height 13
click at [32, 228] on div at bounding box center [28, 226] width 9 height 9
click at [29, 177] on div at bounding box center [28, 176] width 9 height 9
click at [27, 279] on div at bounding box center [28, 277] width 9 height 9
click at [304, 461] on div "Undo" at bounding box center [311, 552] width 20 height 8
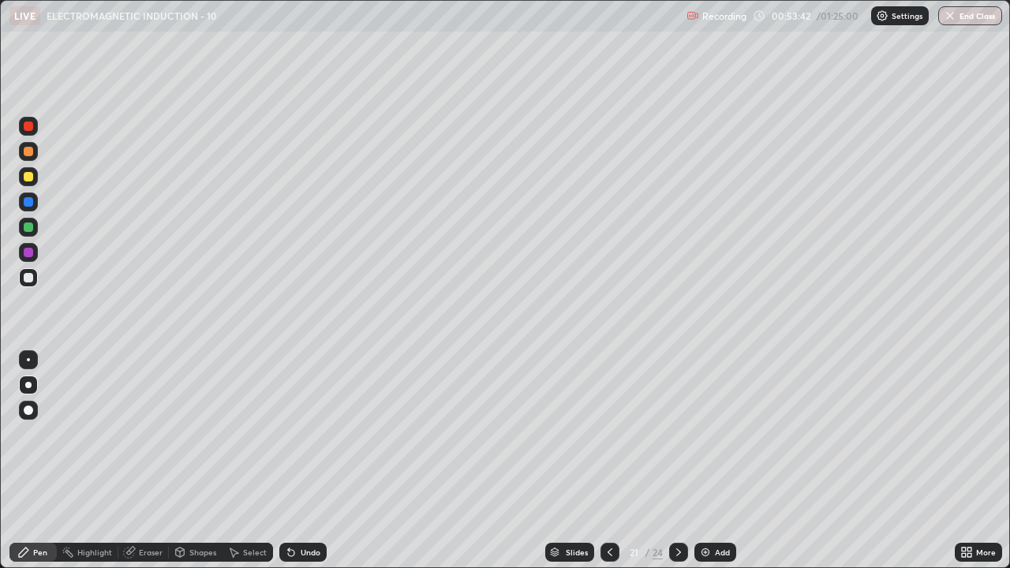
click at [679, 461] on icon at bounding box center [678, 552] width 13 height 13
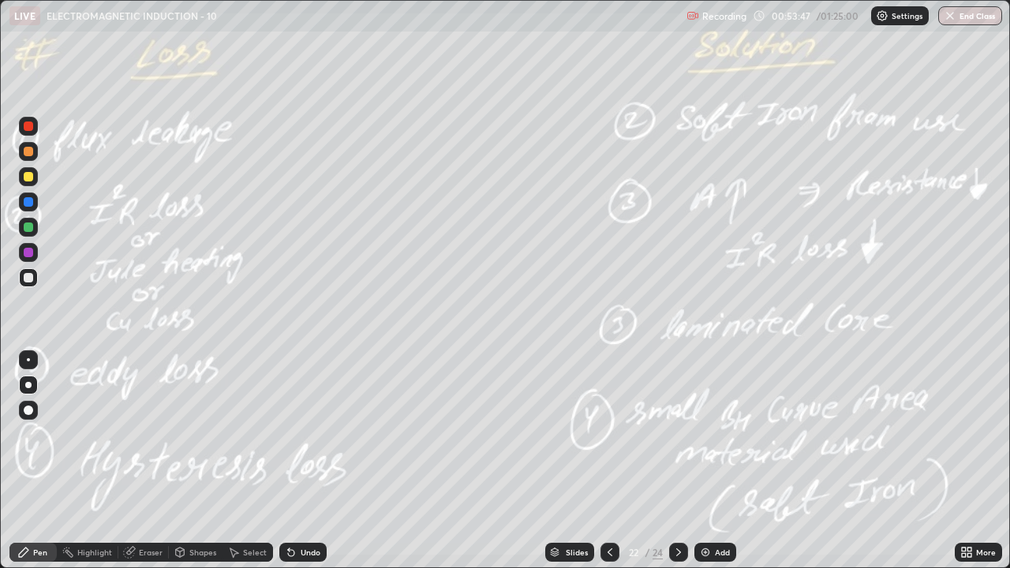
click at [608, 461] on icon at bounding box center [609, 552] width 13 height 13
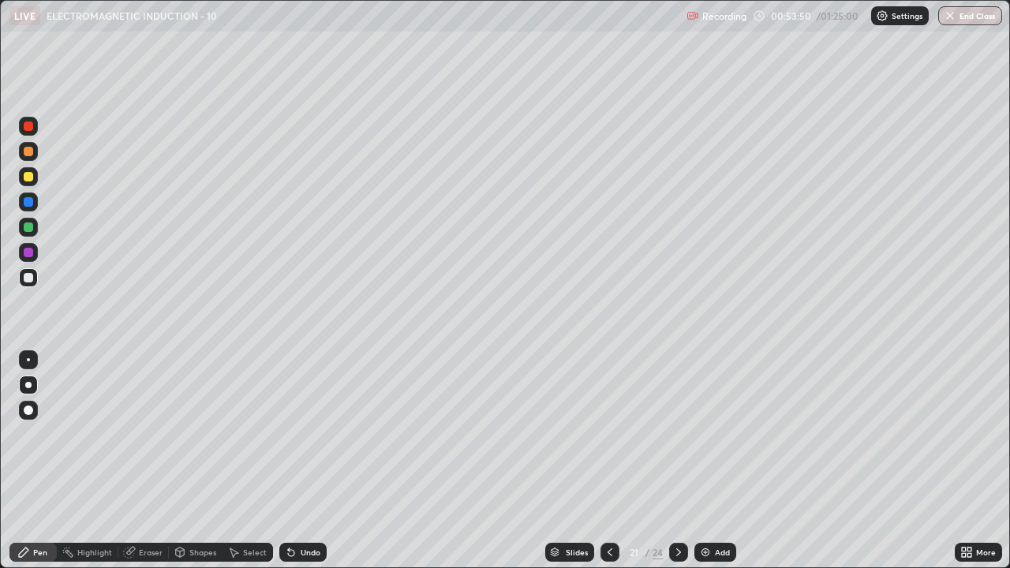
click at [677, 461] on icon at bounding box center [678, 552] width 13 height 13
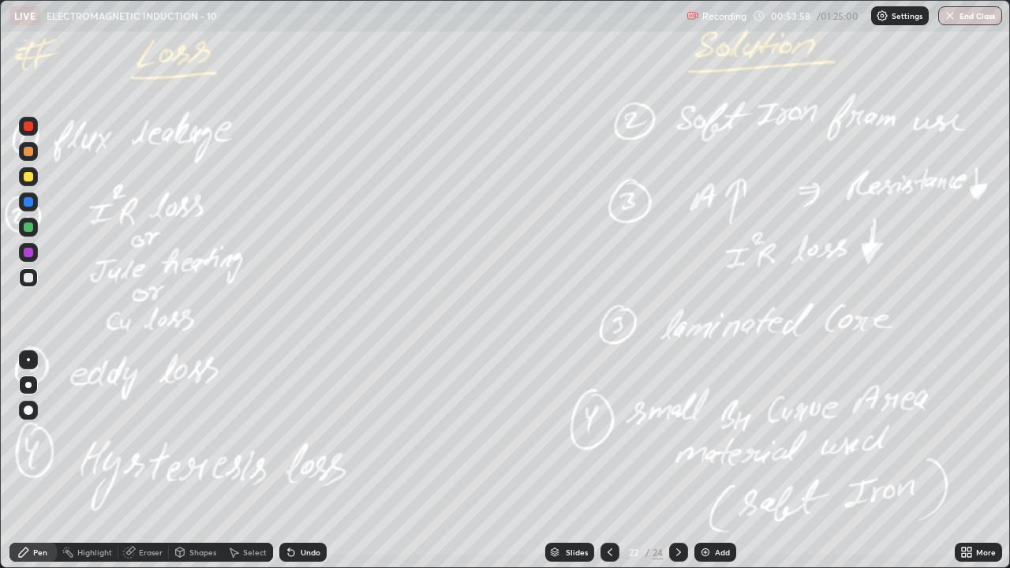
click at [610, 461] on icon at bounding box center [609, 552] width 13 height 13
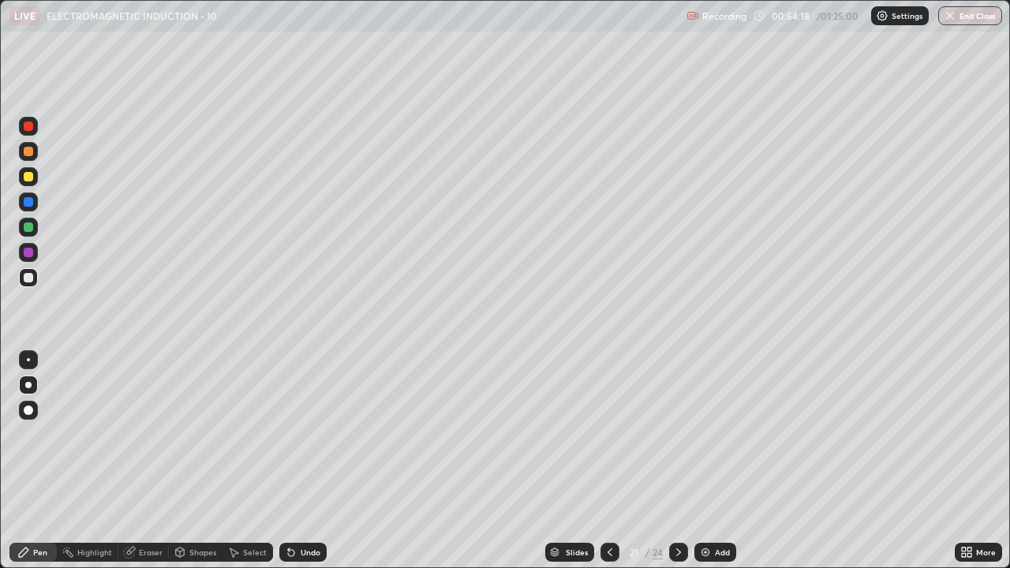
click at [678, 461] on icon at bounding box center [678, 552] width 13 height 13
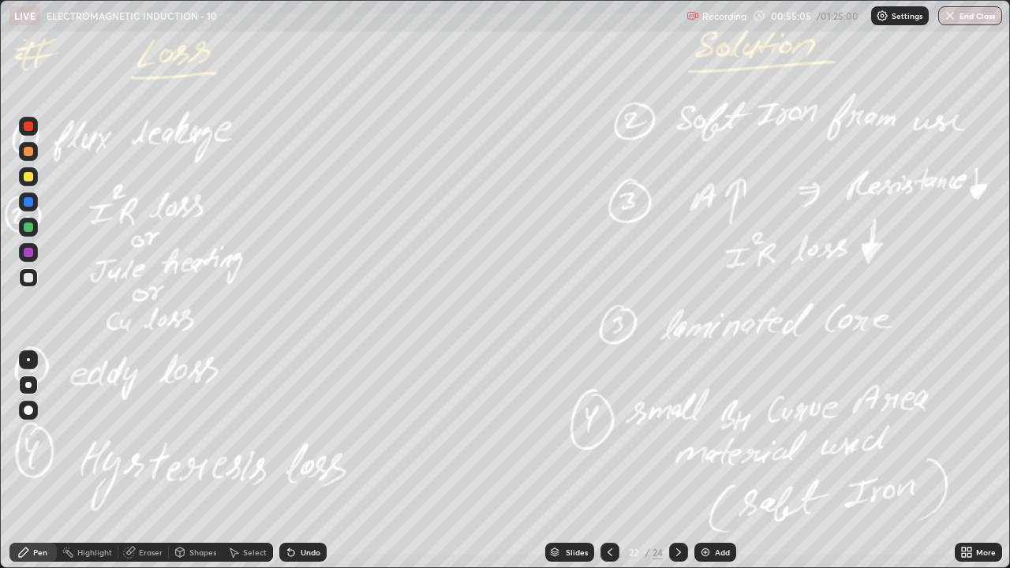
click at [299, 461] on div "Undo" at bounding box center [302, 552] width 47 height 19
click at [301, 461] on div "Undo" at bounding box center [302, 552] width 47 height 19
click at [707, 461] on img at bounding box center [705, 552] width 13 height 13
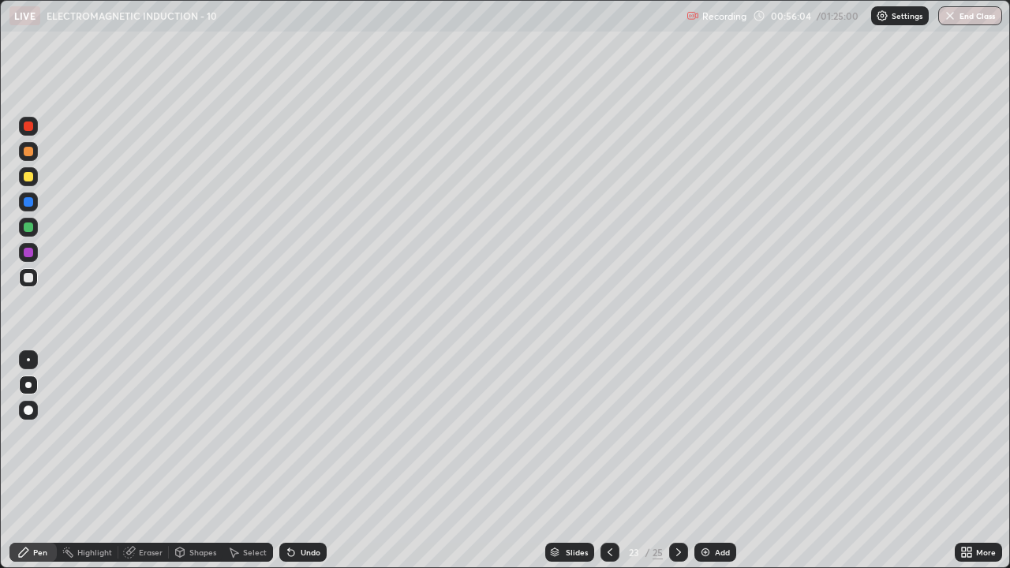
click at [34, 178] on div at bounding box center [28, 176] width 19 height 19
click at [29, 277] on div at bounding box center [28, 277] width 9 height 9
click at [28, 225] on div at bounding box center [28, 226] width 9 height 9
click at [30, 174] on div at bounding box center [28, 176] width 9 height 9
click at [28, 274] on div at bounding box center [28, 277] width 9 height 9
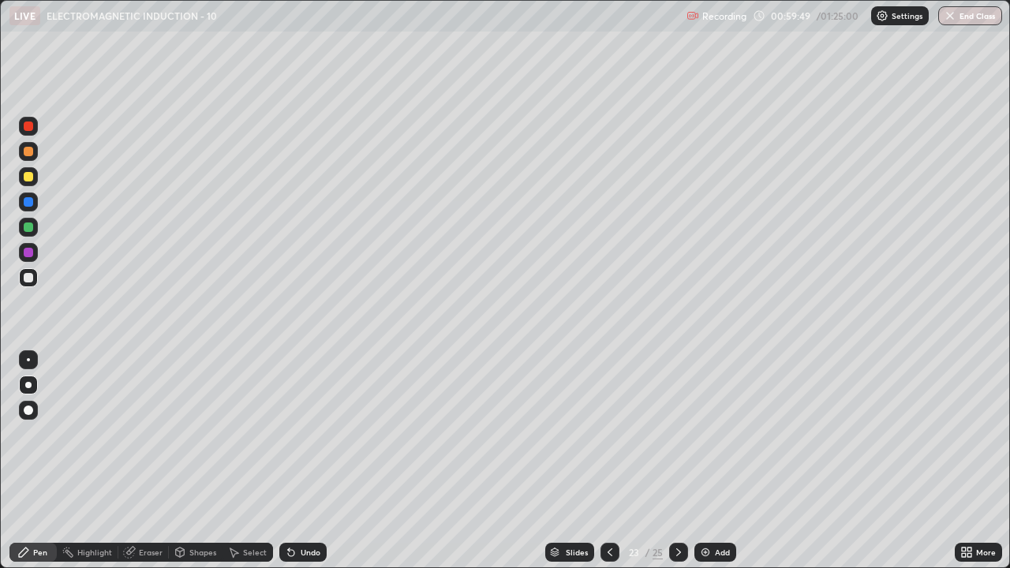
click at [303, 461] on div "Undo" at bounding box center [311, 552] width 20 height 8
click at [302, 461] on div "Undo" at bounding box center [311, 552] width 20 height 8
click at [304, 461] on div "Undo" at bounding box center [311, 552] width 20 height 8
click at [306, 461] on div "Undo" at bounding box center [311, 552] width 20 height 8
click at [308, 461] on div "Undo" at bounding box center [311, 552] width 20 height 8
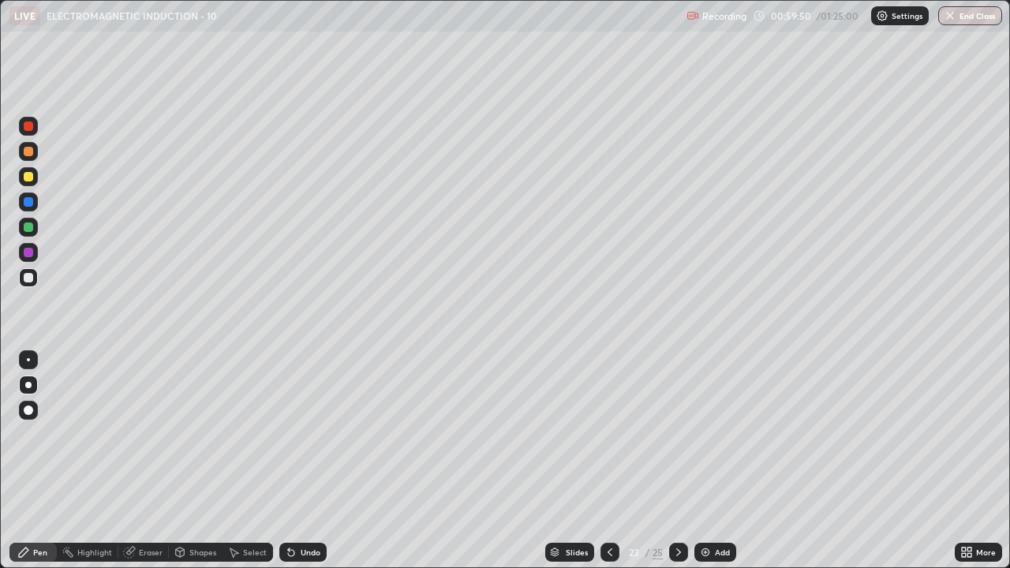
click at [309, 461] on div "Undo" at bounding box center [302, 552] width 47 height 19
click at [312, 461] on div "Undo" at bounding box center [302, 552] width 47 height 19
click at [29, 228] on div at bounding box center [28, 226] width 9 height 9
click at [677, 461] on icon at bounding box center [678, 552] width 13 height 13
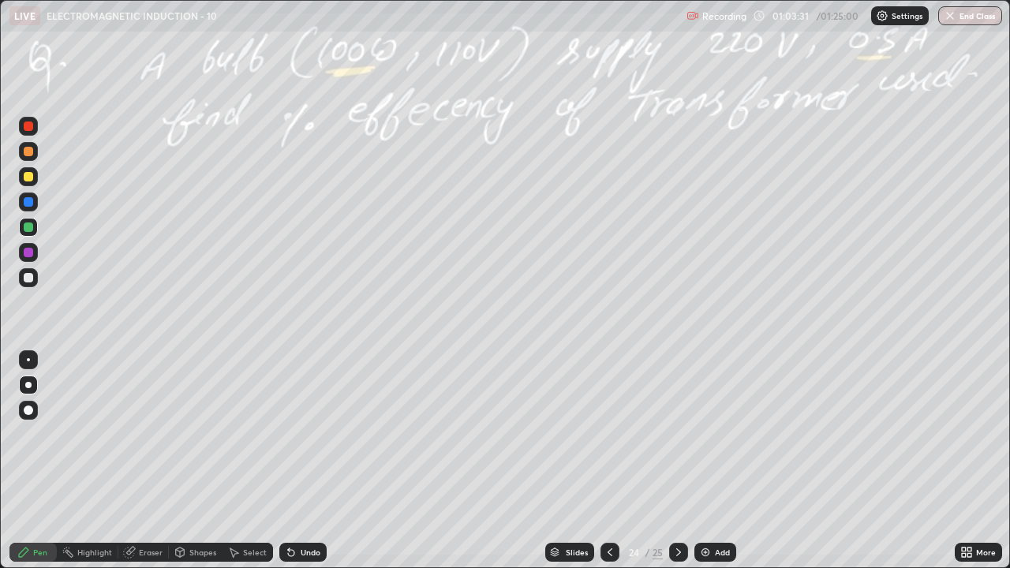
click at [155, 461] on div "Eraser" at bounding box center [151, 552] width 24 height 8
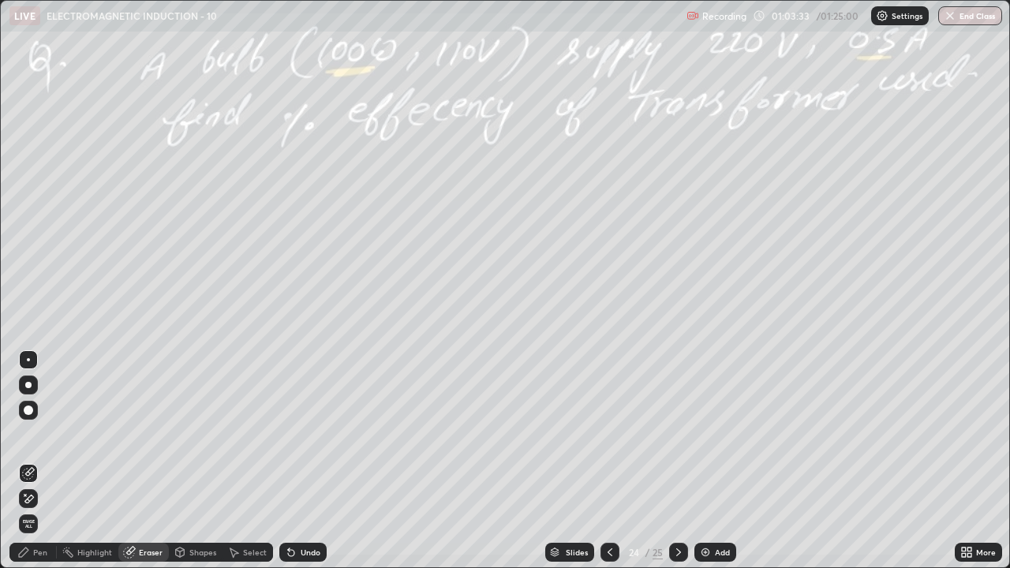
click at [67, 461] on icon at bounding box center [68, 552] width 2 height 2
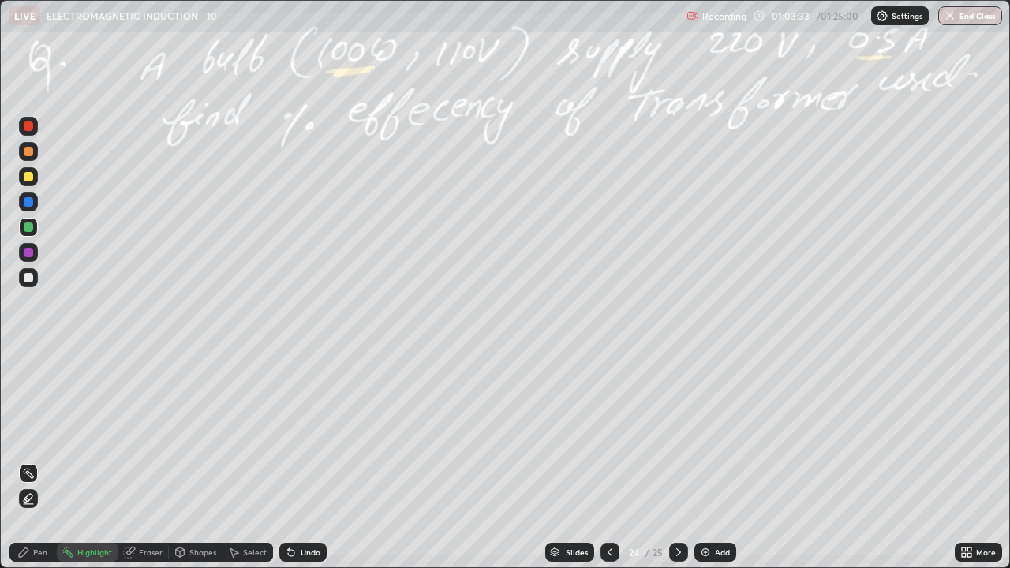
click at [47, 461] on div "Pen" at bounding box center [40, 552] width 14 height 8
click at [675, 461] on icon at bounding box center [678, 552] width 13 height 13
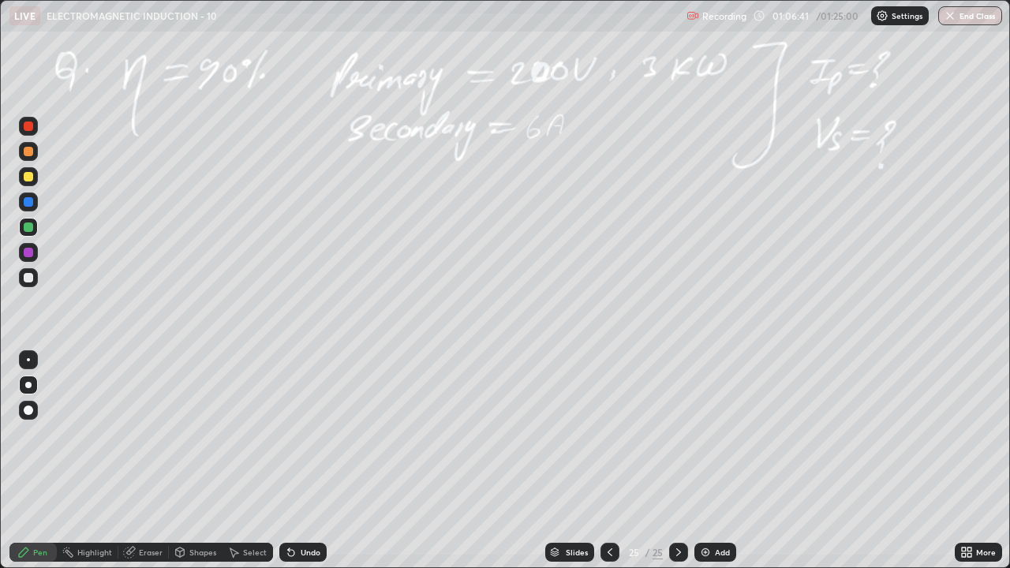
click at [296, 461] on div "Undo" at bounding box center [302, 552] width 47 height 19
click at [298, 461] on div "Undo" at bounding box center [302, 552] width 47 height 19
click at [37, 177] on div at bounding box center [28, 176] width 19 height 19
click at [706, 461] on img at bounding box center [705, 552] width 13 height 13
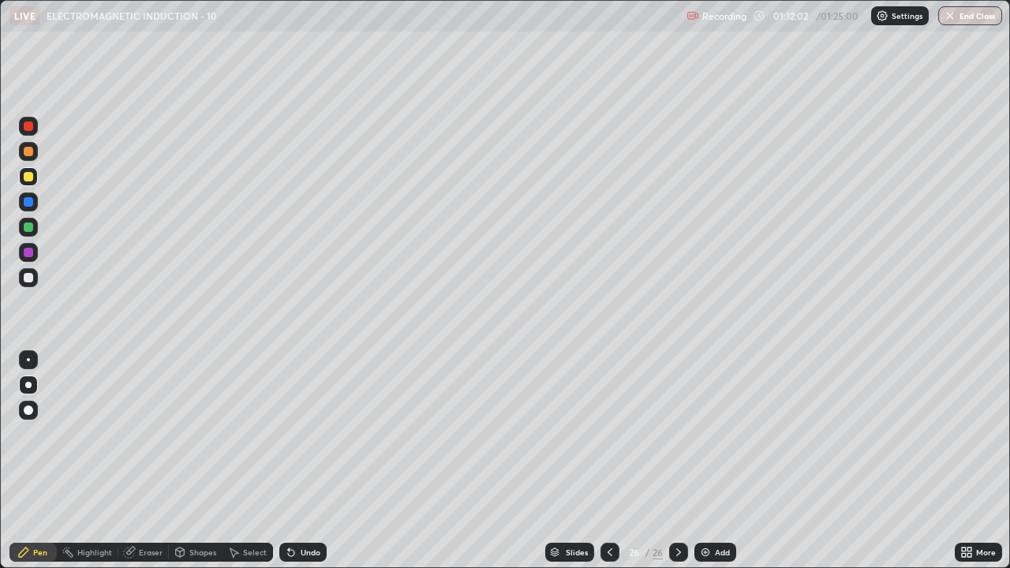
click at [29, 278] on div at bounding box center [28, 277] width 9 height 9
click at [27, 231] on div at bounding box center [28, 226] width 9 height 9
click at [708, 461] on img at bounding box center [705, 552] width 13 height 13
click at [31, 275] on div at bounding box center [28, 277] width 9 height 9
click at [32, 228] on div at bounding box center [28, 226] width 9 height 9
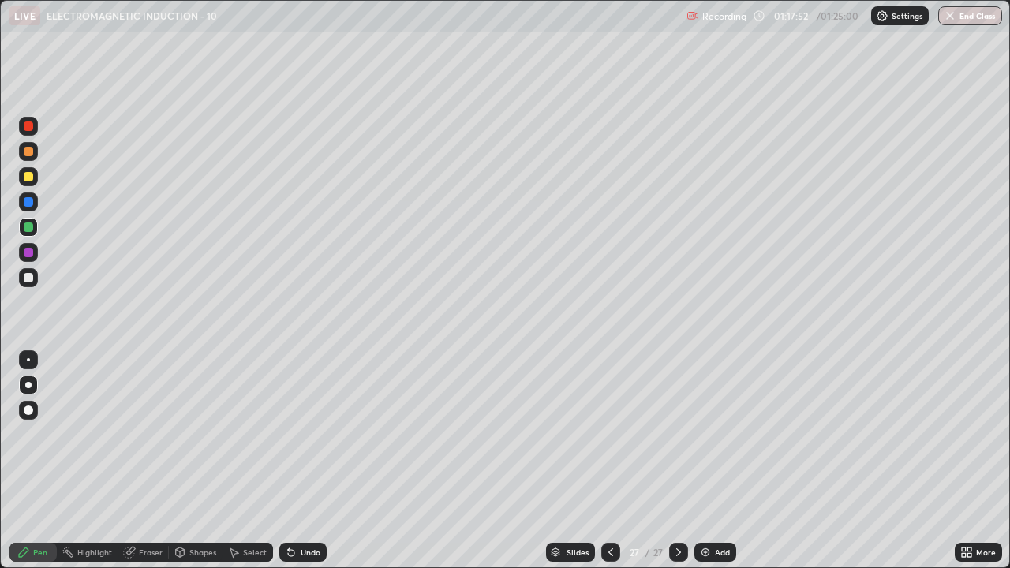
click at [145, 461] on div "Eraser" at bounding box center [151, 552] width 24 height 8
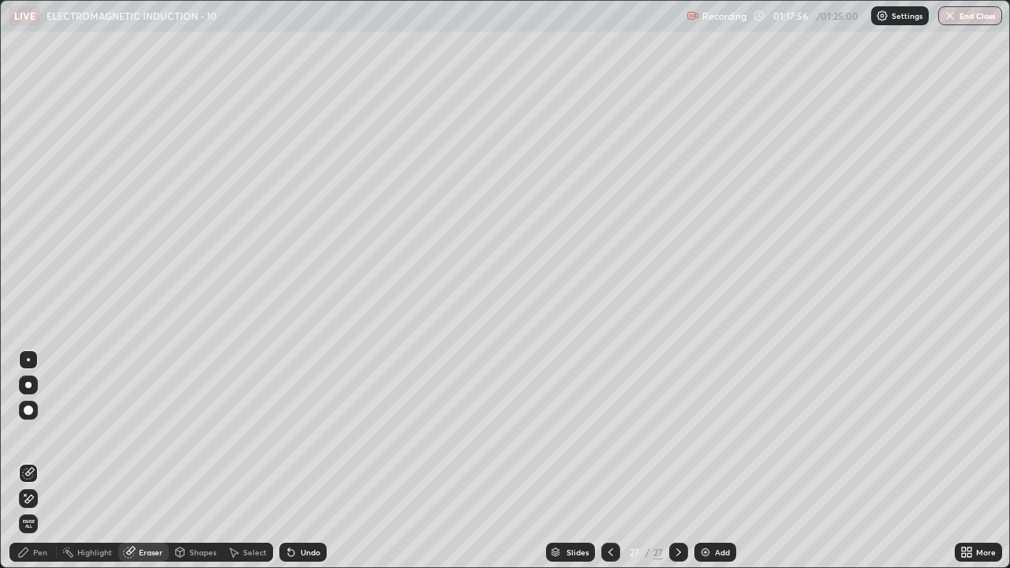
click at [45, 461] on div "Pen" at bounding box center [40, 552] width 14 height 8
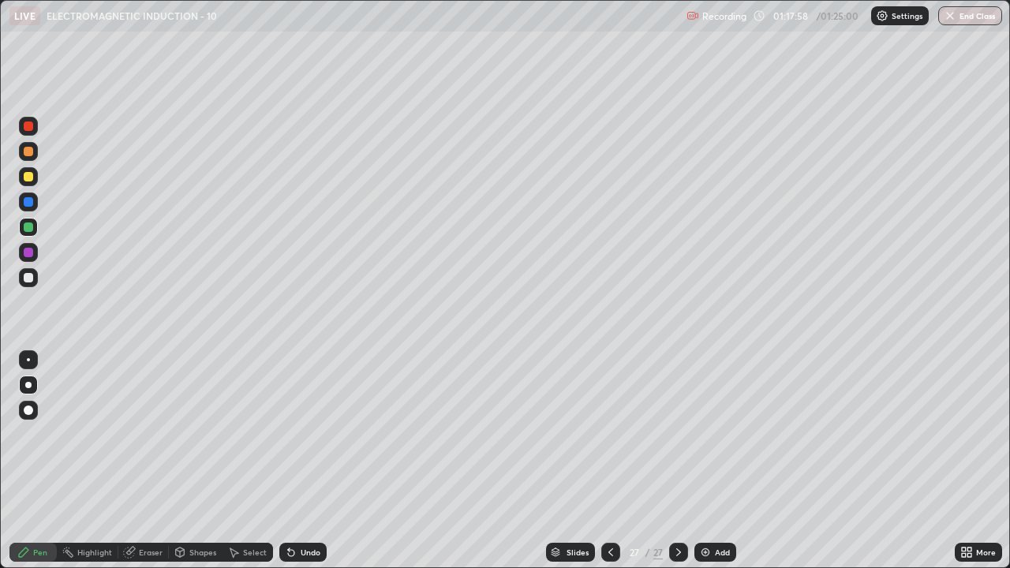
click at [34, 277] on div at bounding box center [28, 277] width 19 height 19
click at [43, 461] on div "Pen" at bounding box center [40, 552] width 14 height 8
click at [28, 226] on div at bounding box center [28, 226] width 9 height 9
click at [983, 22] on button "End Class" at bounding box center [970, 15] width 62 height 19
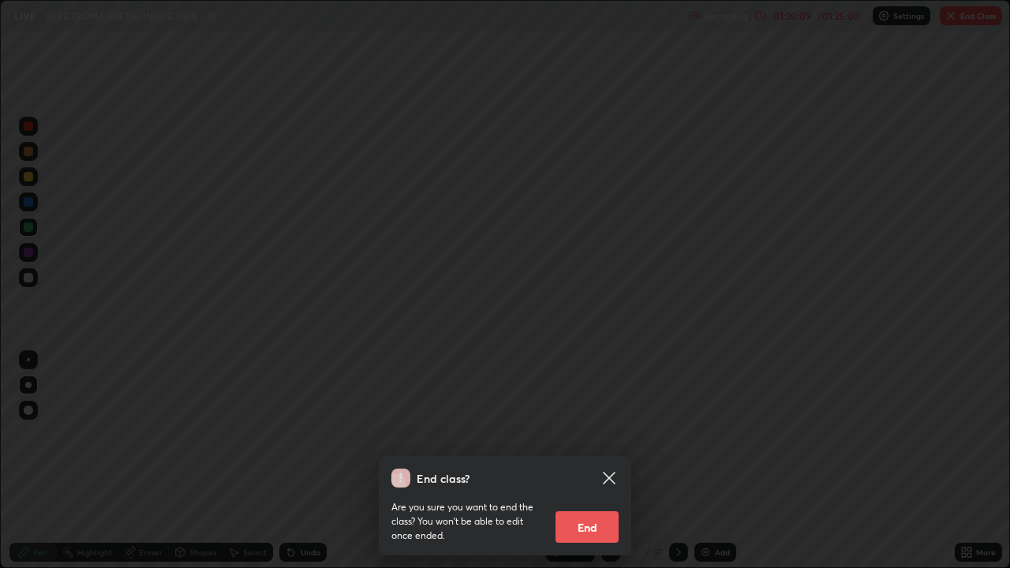
click at [585, 461] on button "End" at bounding box center [586, 527] width 63 height 32
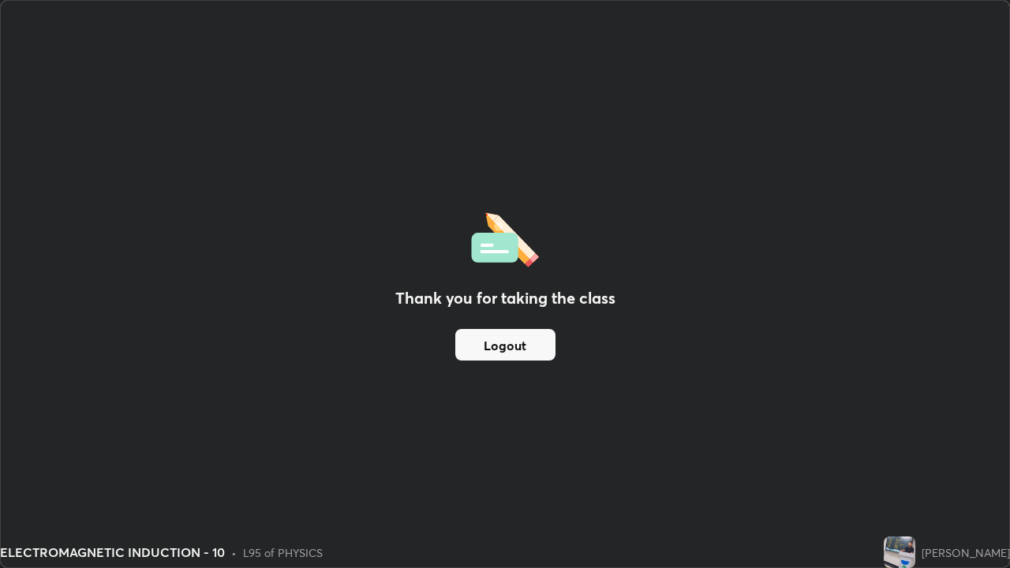
click at [498, 353] on button "Logout" at bounding box center [505, 345] width 100 height 32
